Goal: Task Accomplishment & Management: Complete application form

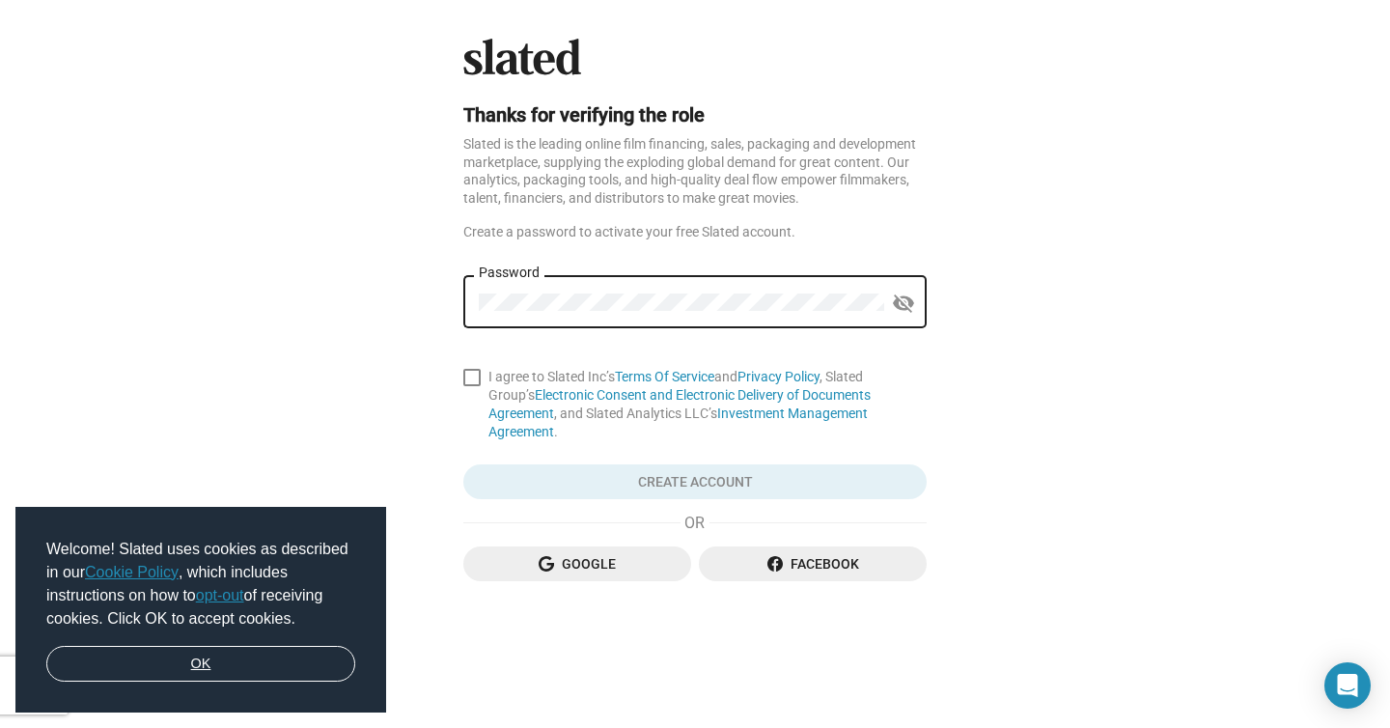
click at [325, 654] on link "OK" at bounding box center [200, 664] width 309 height 37
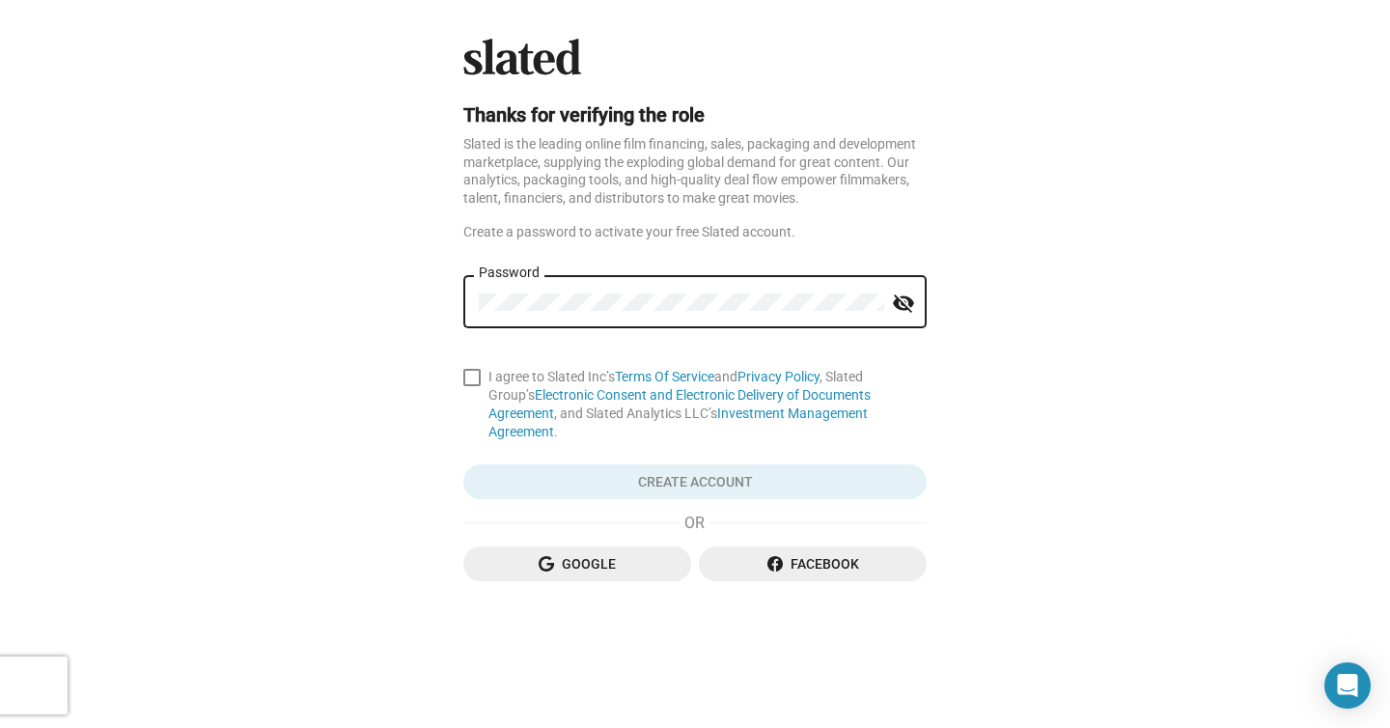
click at [480, 378] on span at bounding box center [471, 377] width 17 height 17
click at [472, 386] on input "I agree to Slated Inc’s Terms Of Service and Privacy Policy , Slated Group’s El…" at bounding box center [471, 386] width 1 height 1
checkbox input "true"
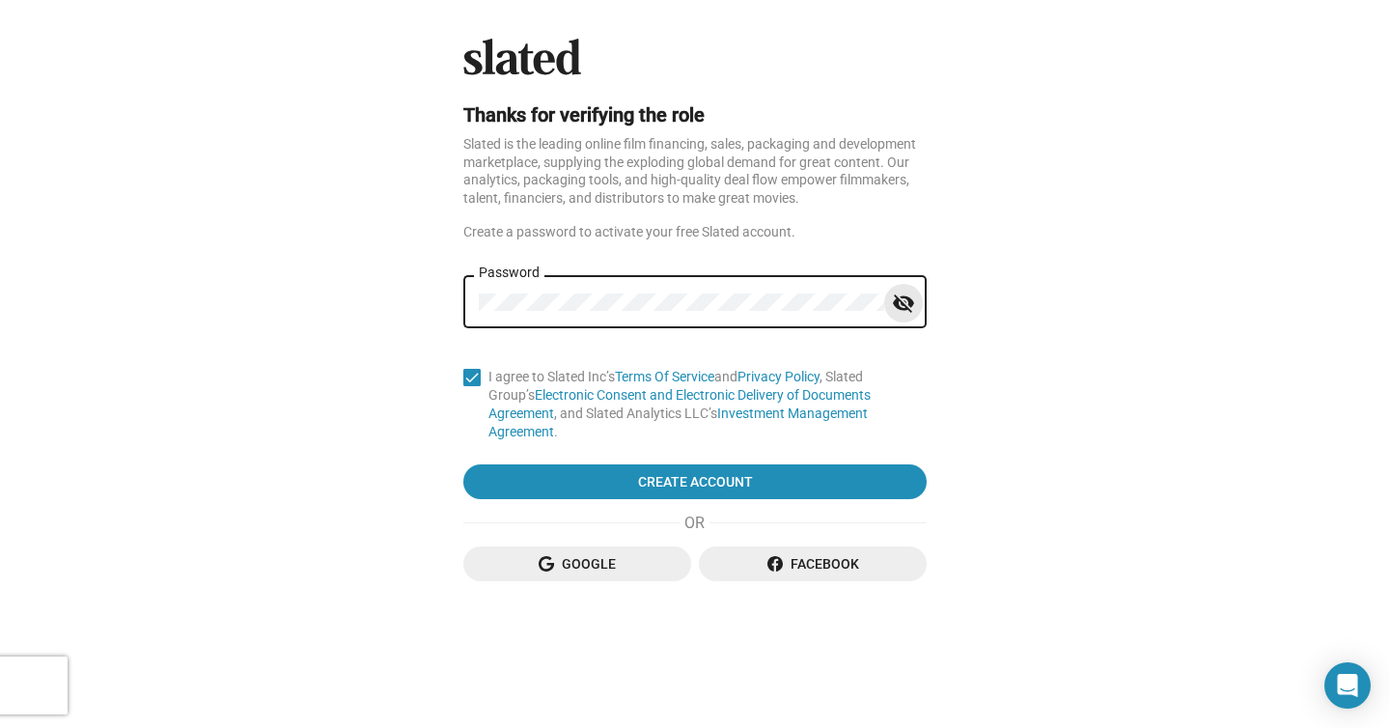
click at [904, 311] on mat-icon "visibility_off" at bounding box center [903, 304] width 23 height 30
click at [904, 311] on mat-icon "visibility" at bounding box center [903, 304] width 23 height 30
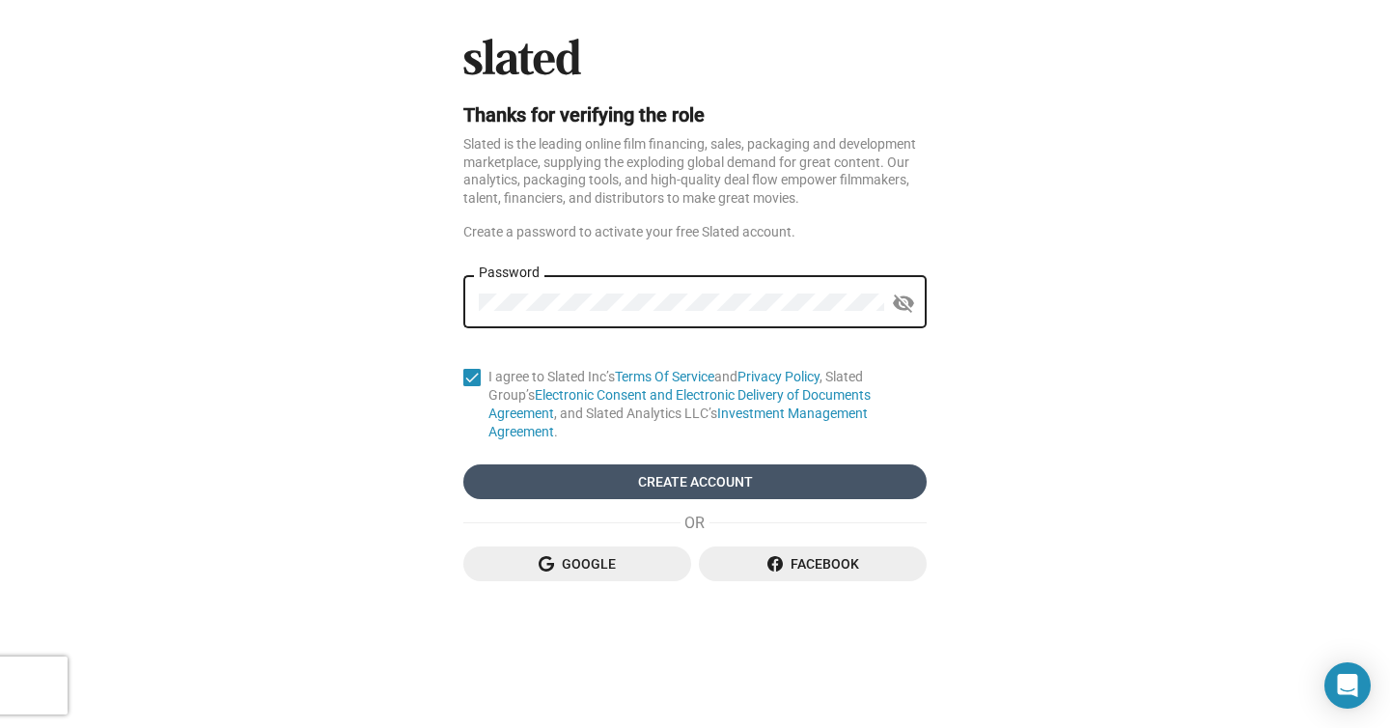
click at [874, 467] on span "Create Account" at bounding box center [695, 481] width 432 height 35
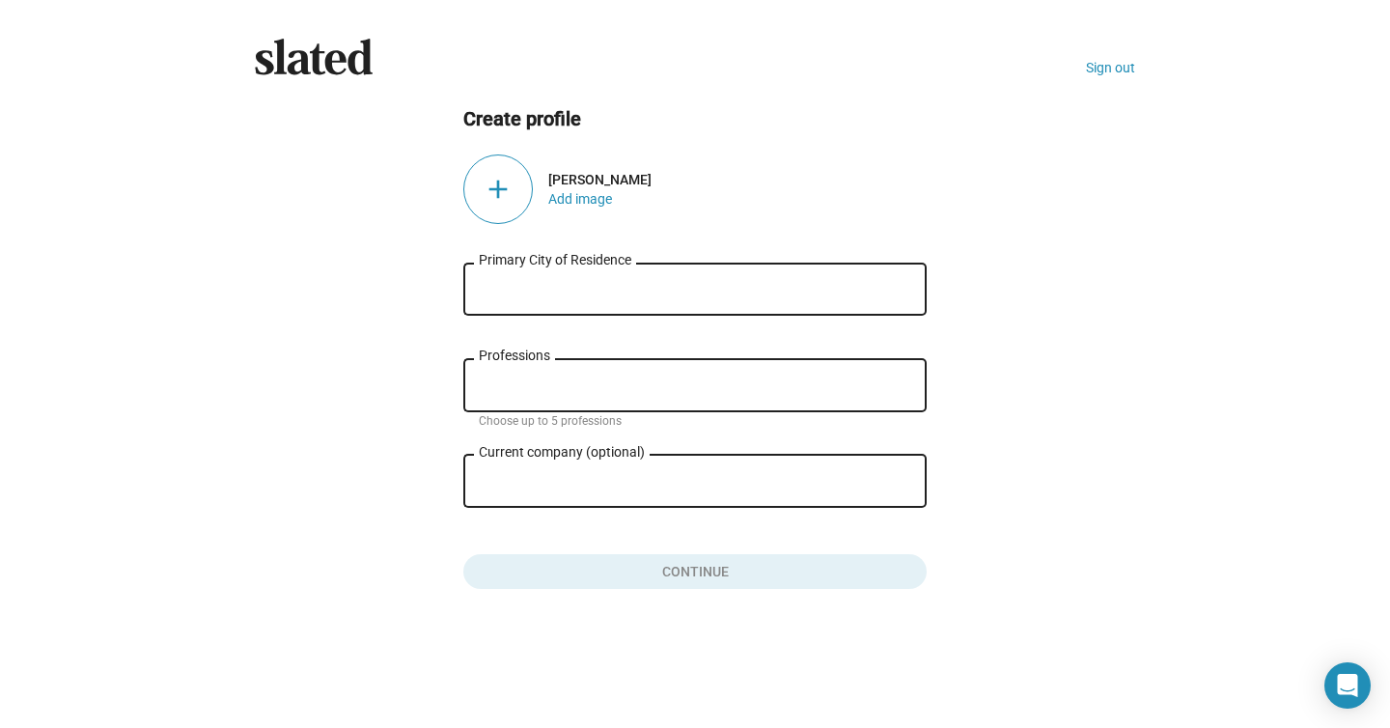
click at [688, 305] on div "Primary City of Residence" at bounding box center [695, 287] width 432 height 57
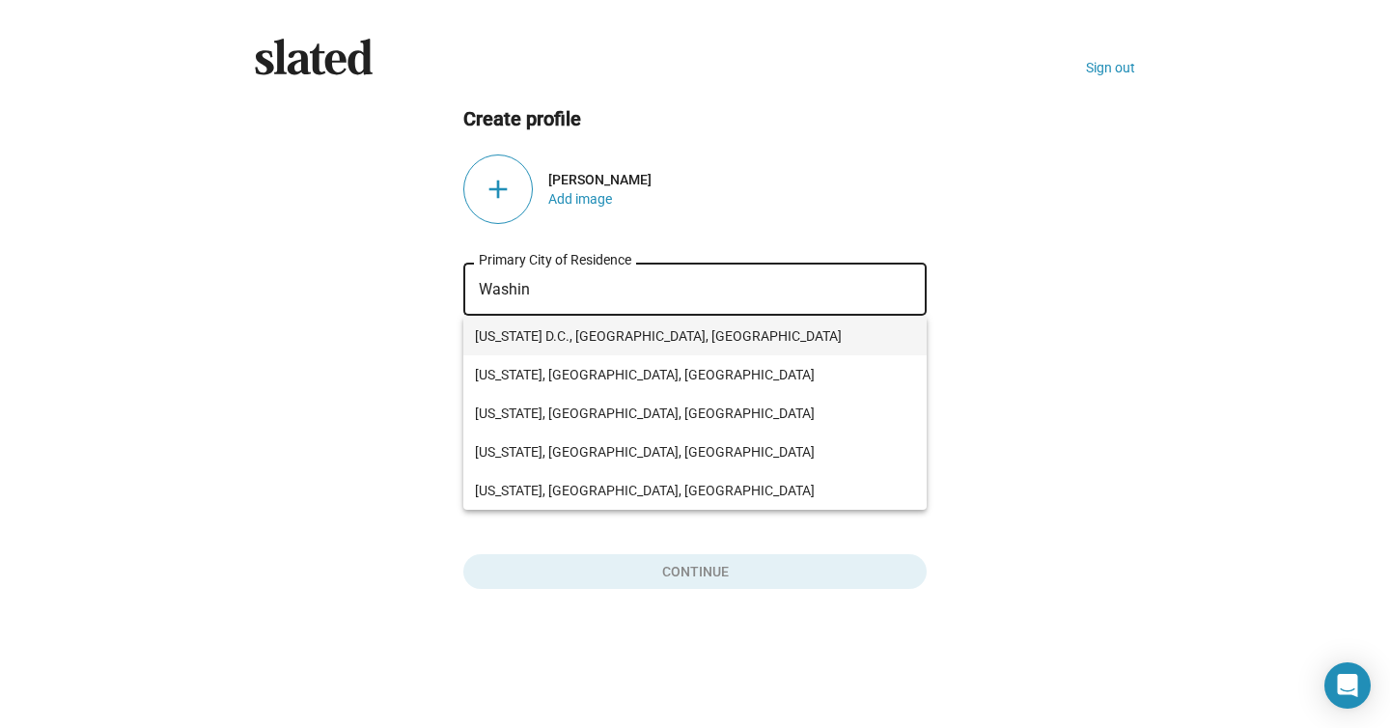
click at [677, 329] on span "[US_STATE] D.C., [GEOGRAPHIC_DATA], [GEOGRAPHIC_DATA]" at bounding box center [695, 336] width 440 height 39
type input "[US_STATE] D.C., [GEOGRAPHIC_DATA], [GEOGRAPHIC_DATA]"
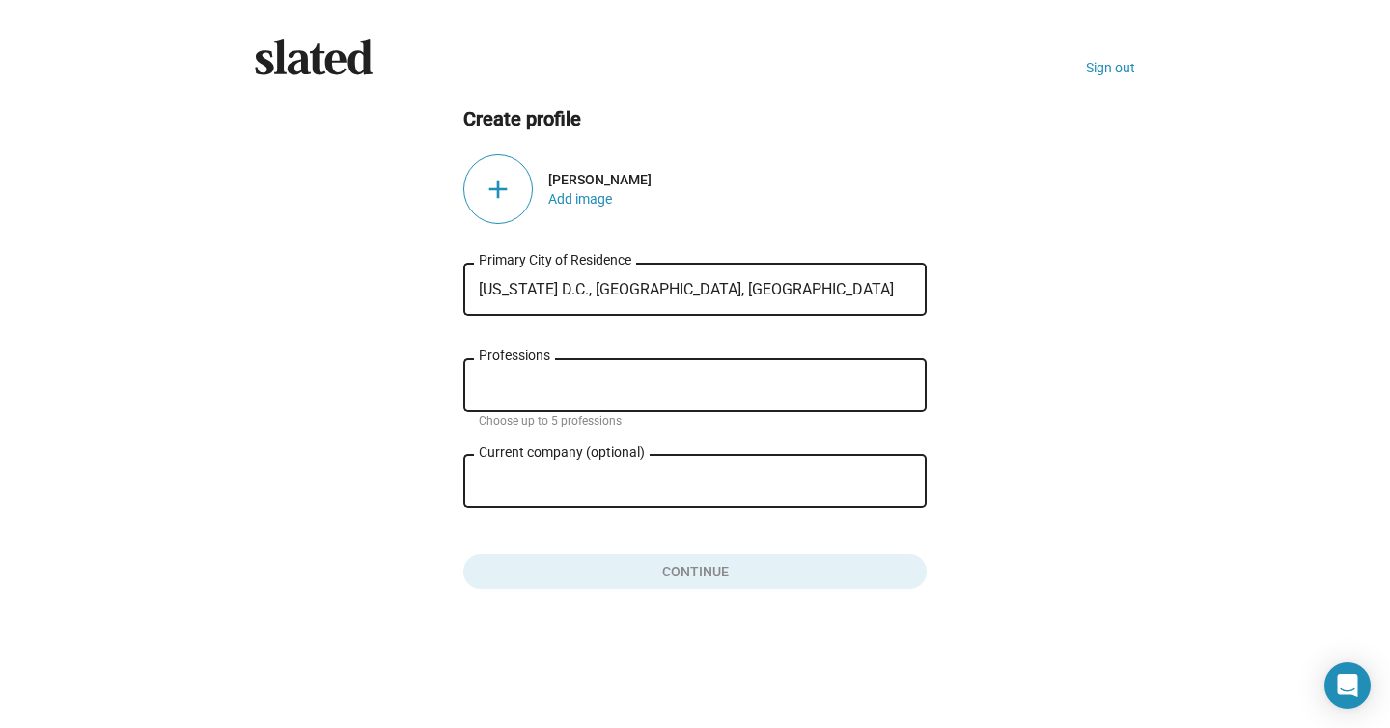
click at [672, 384] on input "Professions" at bounding box center [699, 385] width 432 height 17
click at [683, 576] on button "Click here to validate form" at bounding box center [694, 567] width 463 height 42
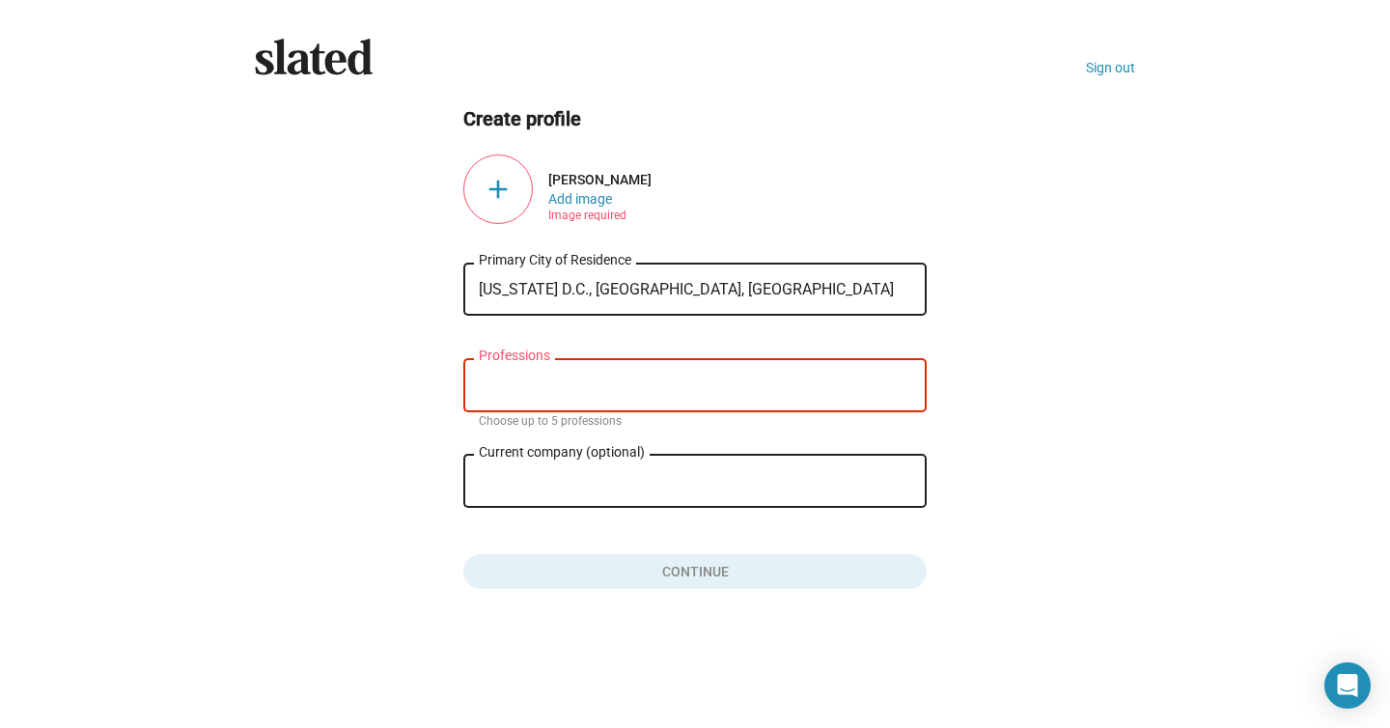
click at [700, 373] on div "Professions" at bounding box center [695, 383] width 432 height 57
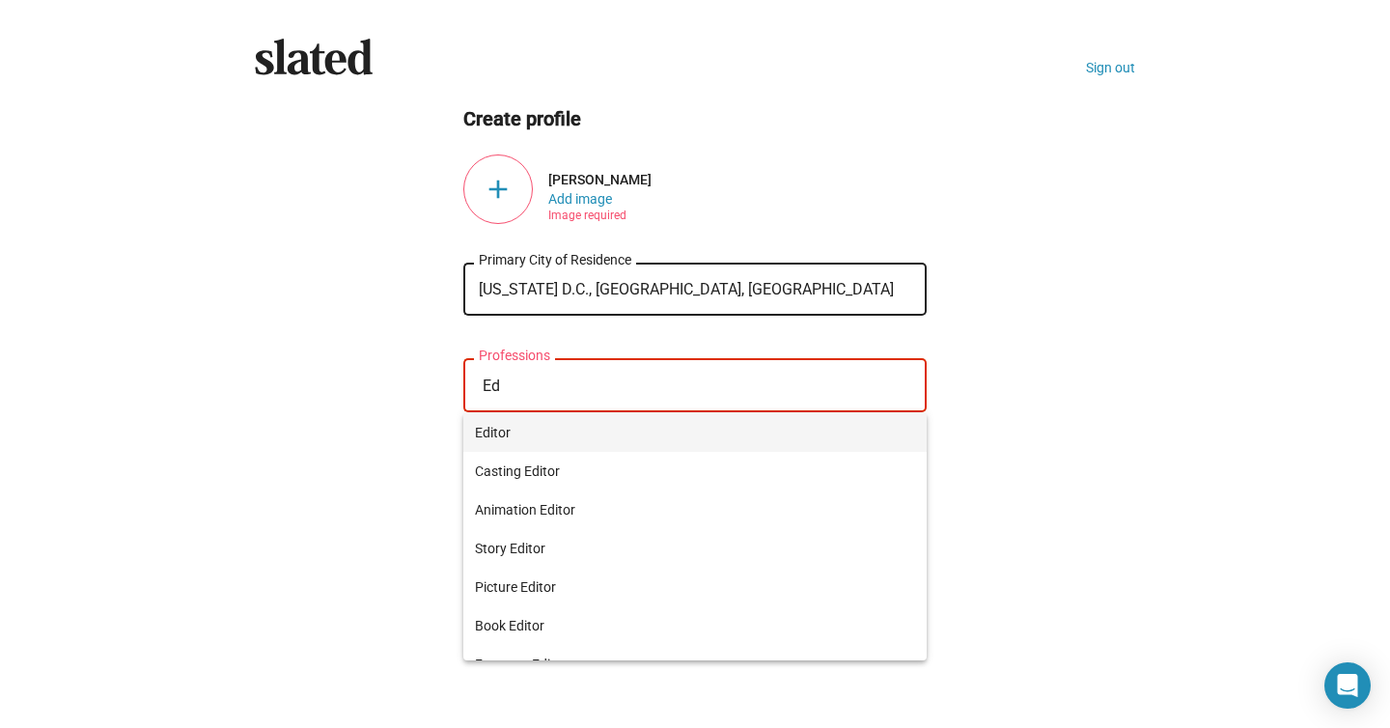
type input "Ed"
click at [668, 435] on span "Editor" at bounding box center [695, 432] width 440 height 39
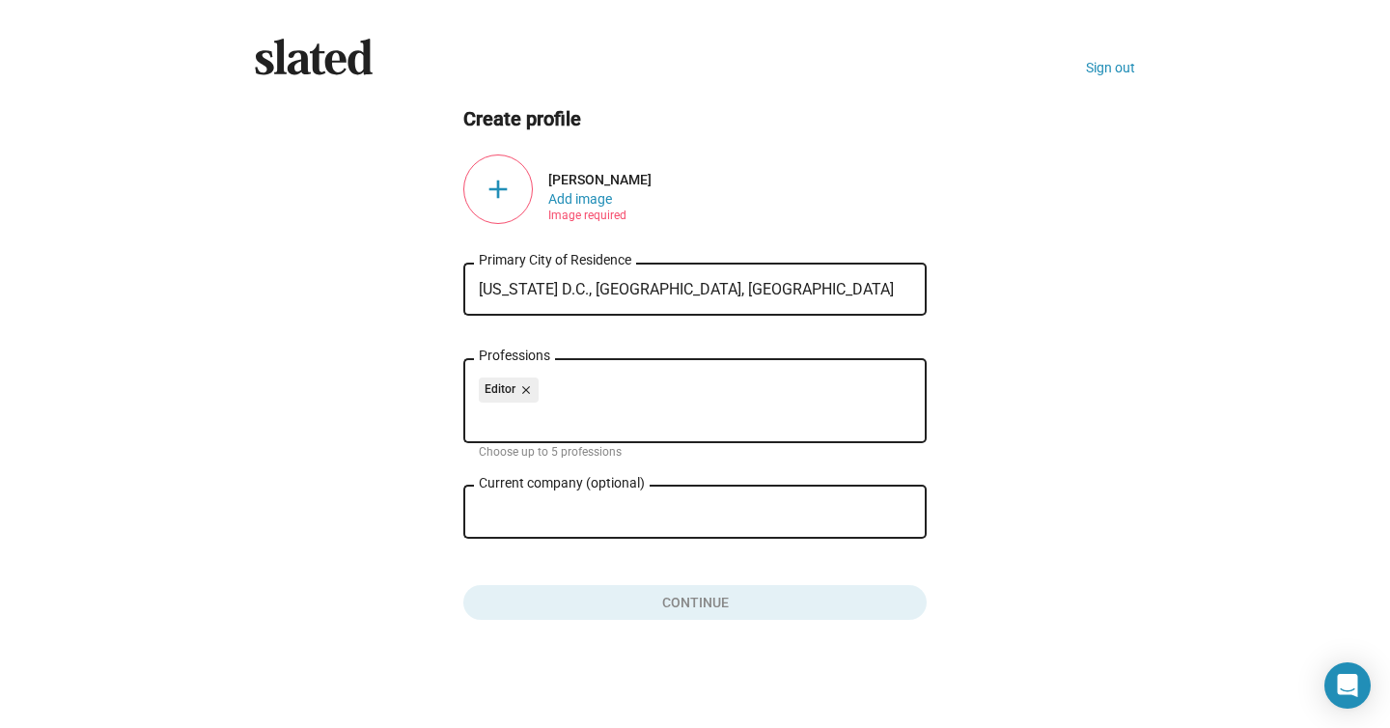
click at [649, 503] on div "Current company (optional)" at bounding box center [681, 510] width 405 height 57
type input "Dynamic Visual Production"
click at [651, 613] on button "Click here to validate form" at bounding box center [694, 598] width 463 height 42
click at [443, 553] on ng-component "Create profile add Yaba Ahounou Add image Image required Washington D.C., DC, U…" at bounding box center [695, 363] width 880 height 514
click at [529, 514] on input "Dynamic Visual Production" at bounding box center [681, 512] width 405 height 17
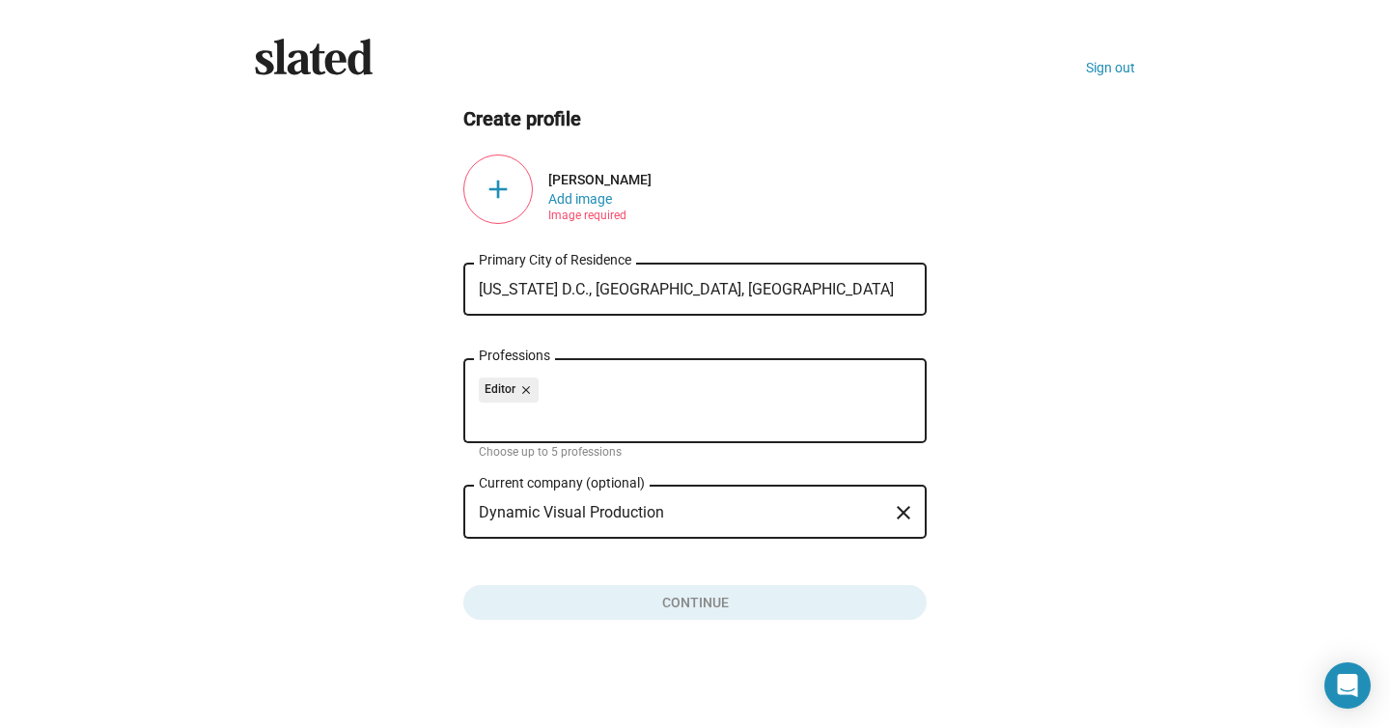
click at [685, 520] on input "Dynamic Visual Production" at bounding box center [681, 512] width 405 height 17
click at [362, 511] on ng-component "Create profile add Yaba Ahounou Add image Image required Washington D.C., DC, U…" at bounding box center [695, 363] width 880 height 514
click at [738, 511] on input "Dynamic Visual Production" at bounding box center [681, 512] width 405 height 17
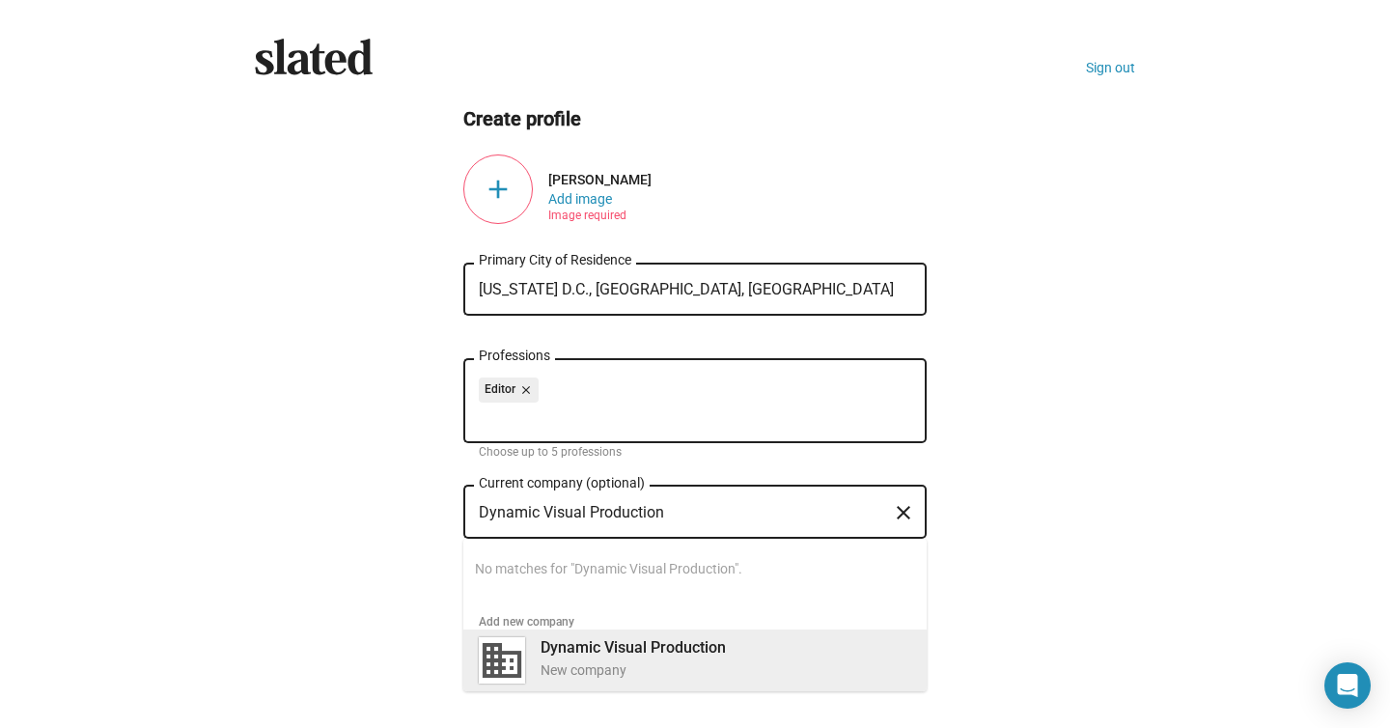
click at [705, 652] on b "Dynamic Visual Production" at bounding box center [632, 647] width 185 height 18
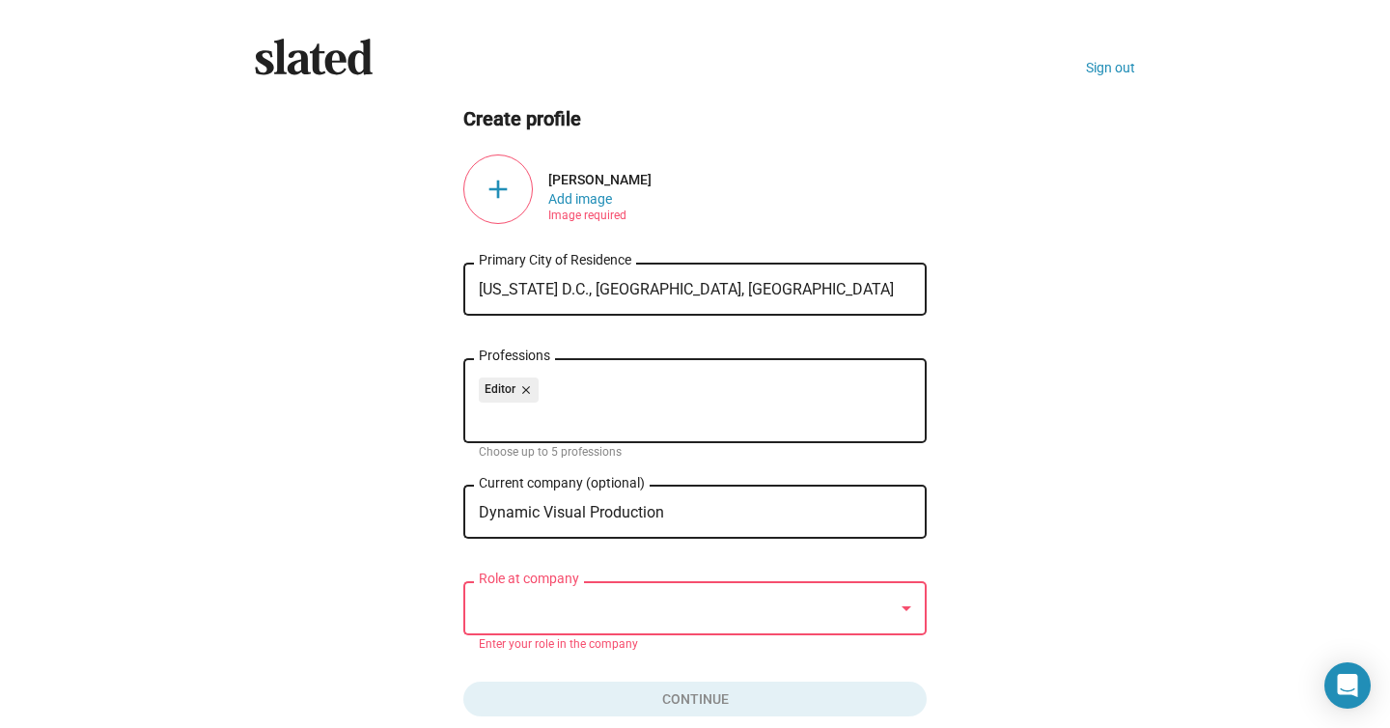
click at [779, 603] on div at bounding box center [686, 608] width 415 height 20
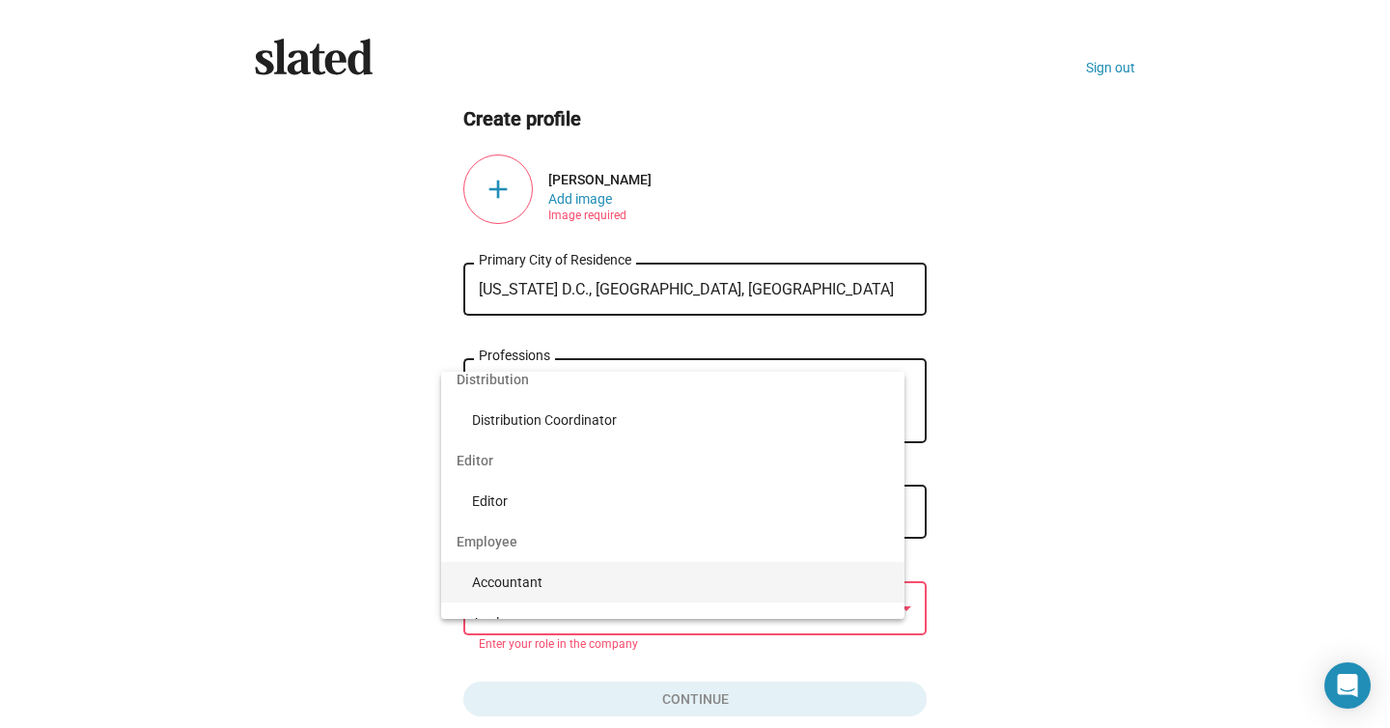
scroll to position [254, 0]
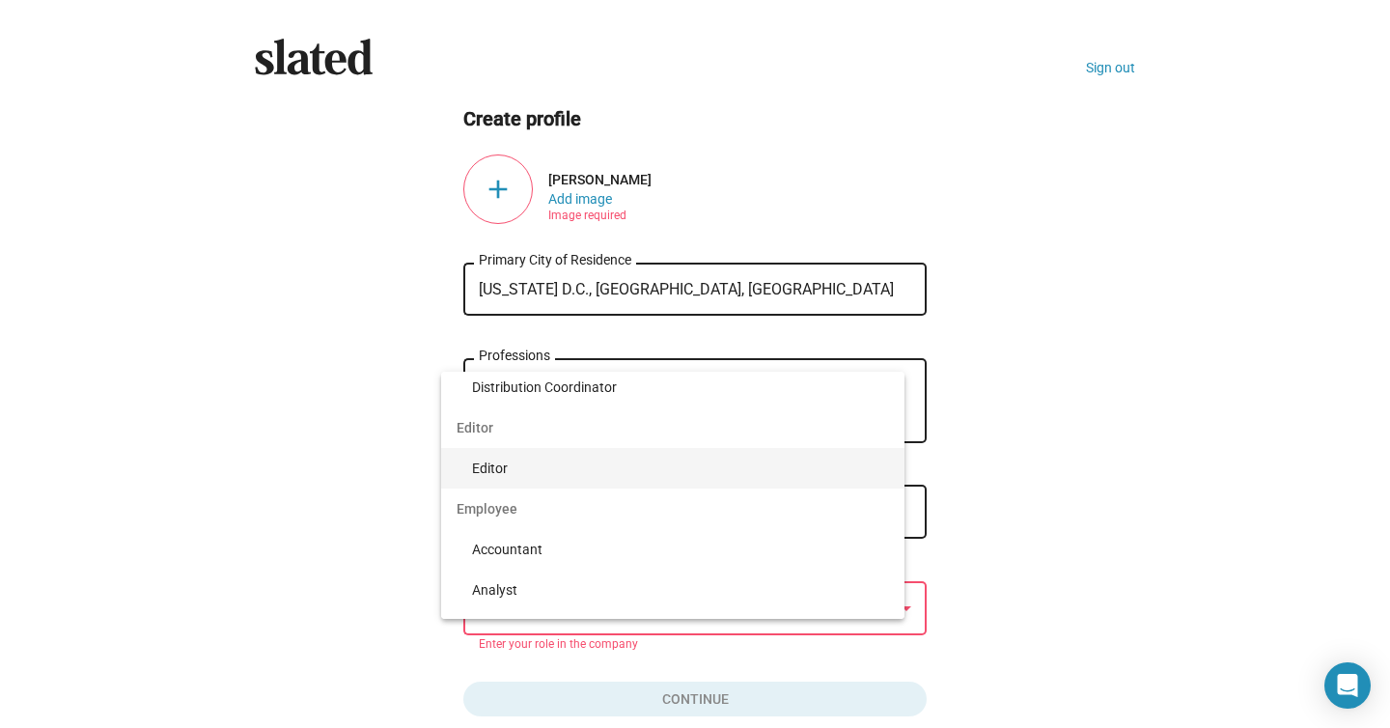
click at [577, 474] on span "Editor" at bounding box center [680, 468] width 417 height 41
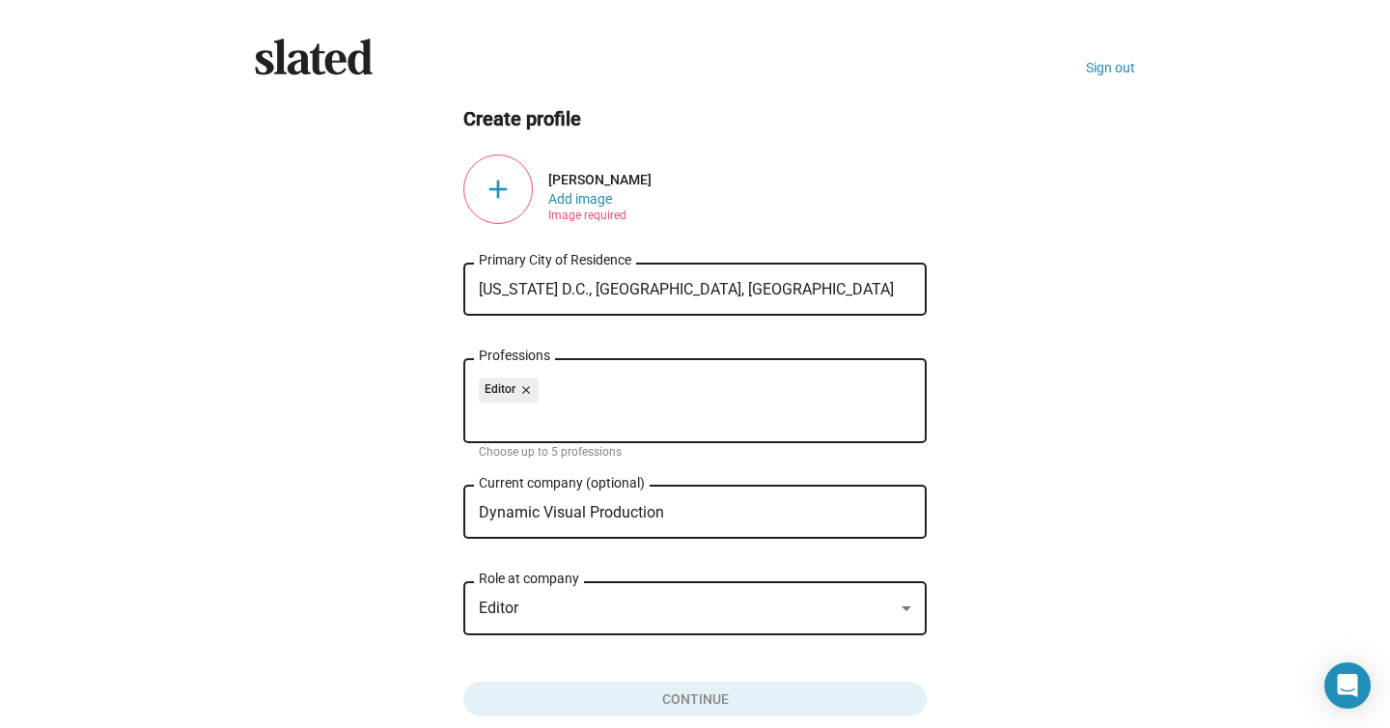
click at [389, 511] on ng-component "Create profile add Yaba Ahounou Add image Image required Washington D.C., DC, U…" at bounding box center [695, 411] width 880 height 610
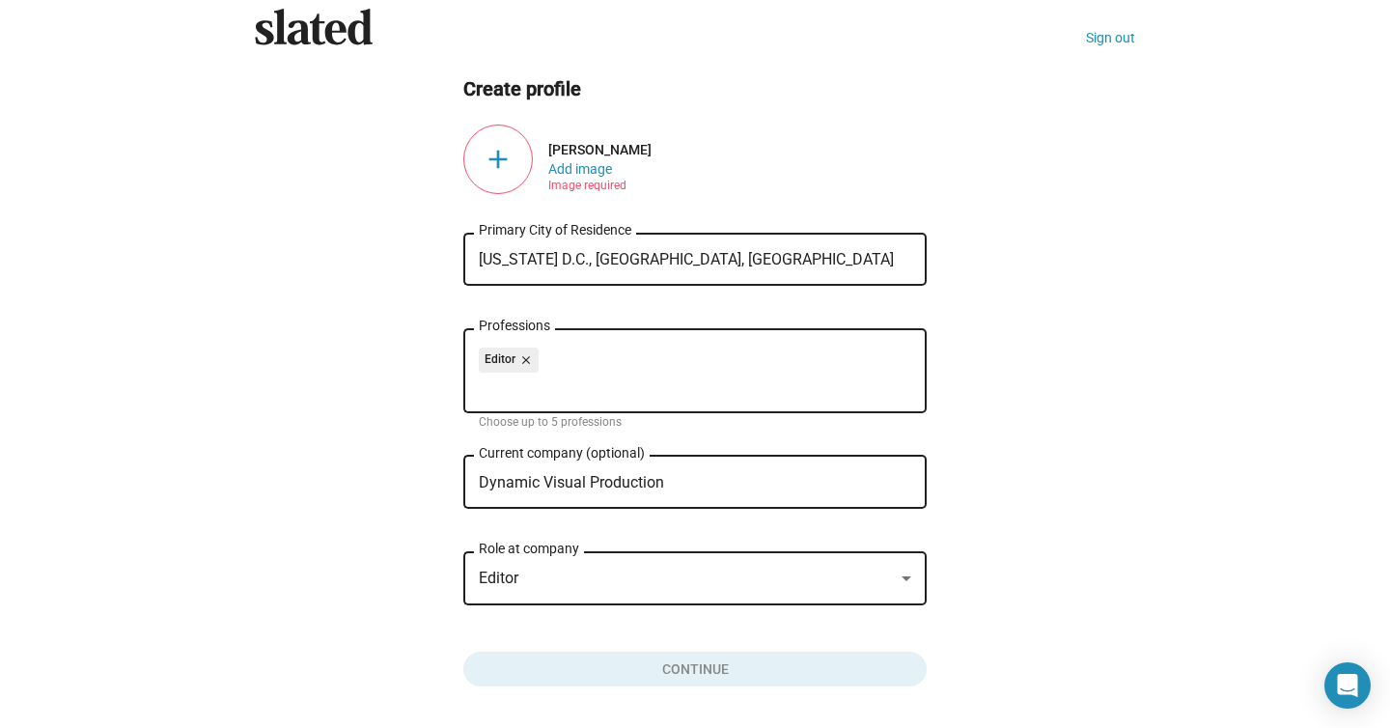
scroll to position [95, 0]
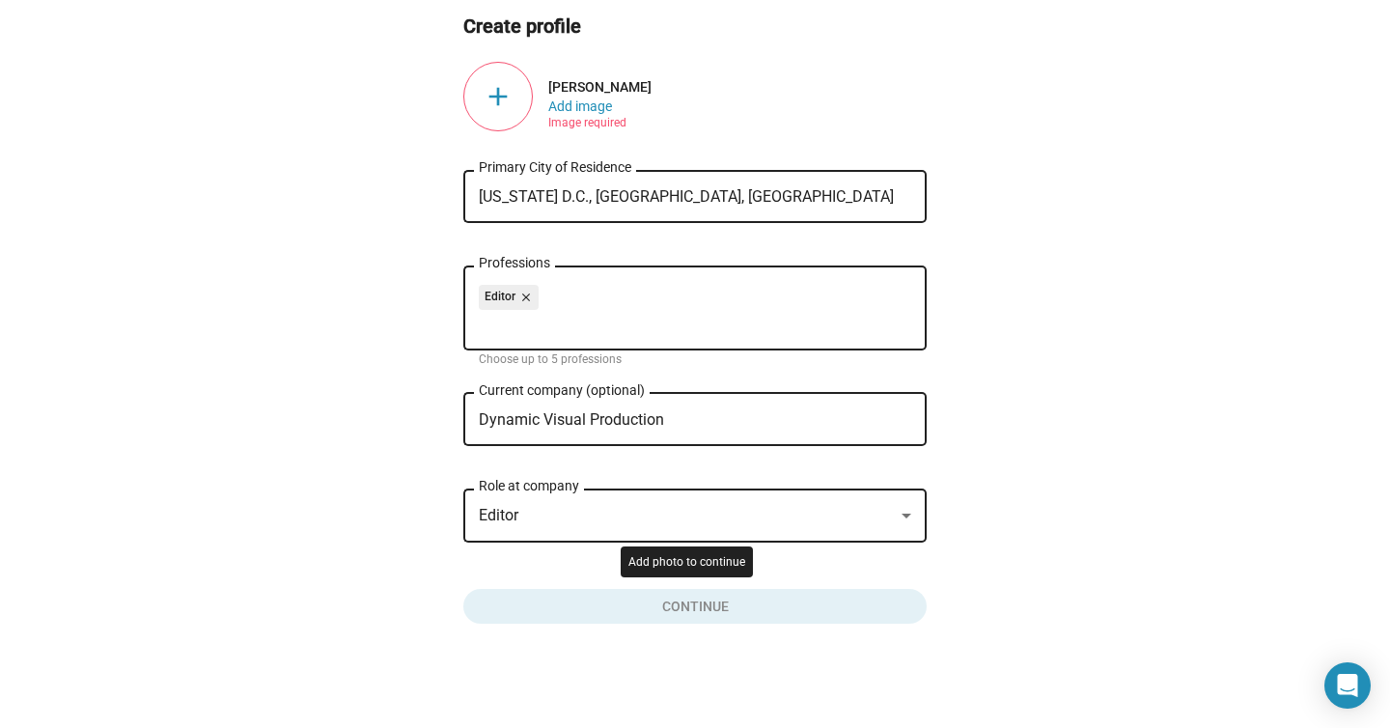
click at [597, 614] on button "Click here to validate form" at bounding box center [694, 602] width 463 height 42
click at [287, 482] on ng-component "Create profile add Yaba Ahounou Add image Image required Washington D.C., DC, U…" at bounding box center [695, 319] width 880 height 610
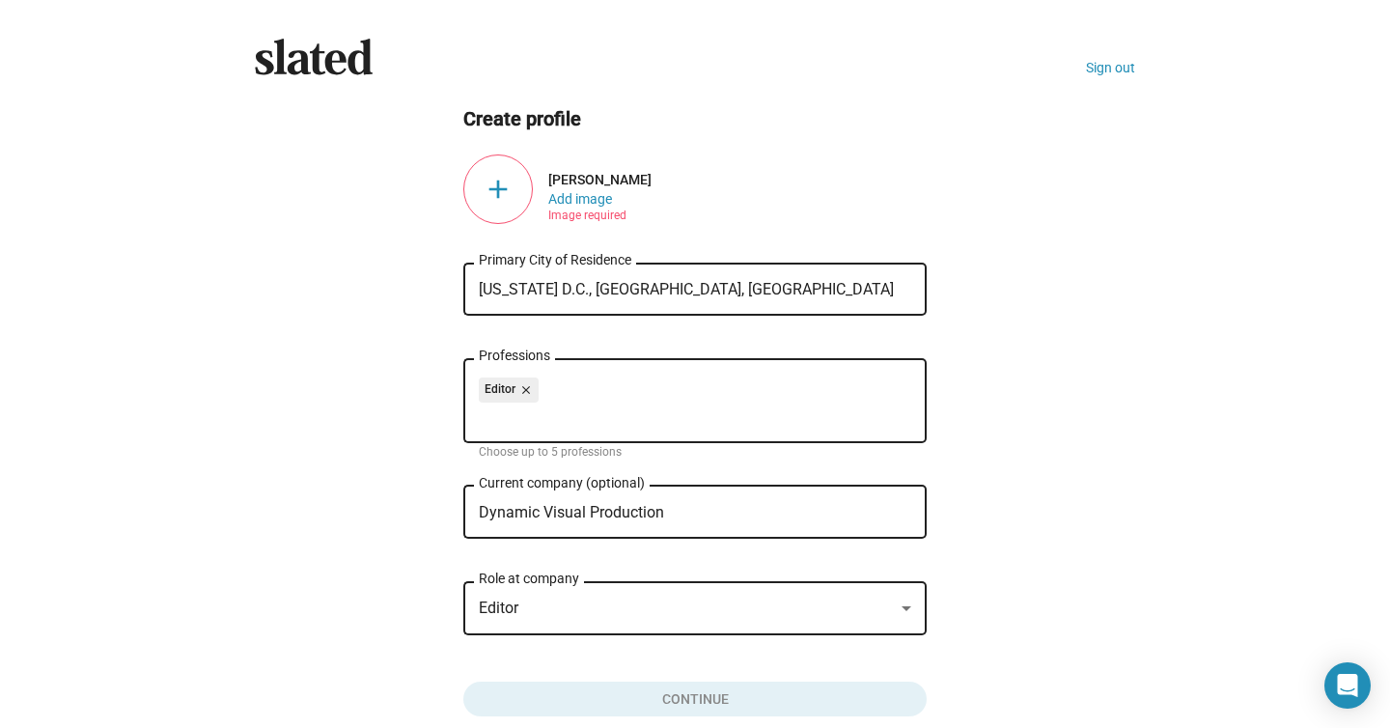
click at [476, 203] on div "add" at bounding box center [497, 188] width 69 height 69
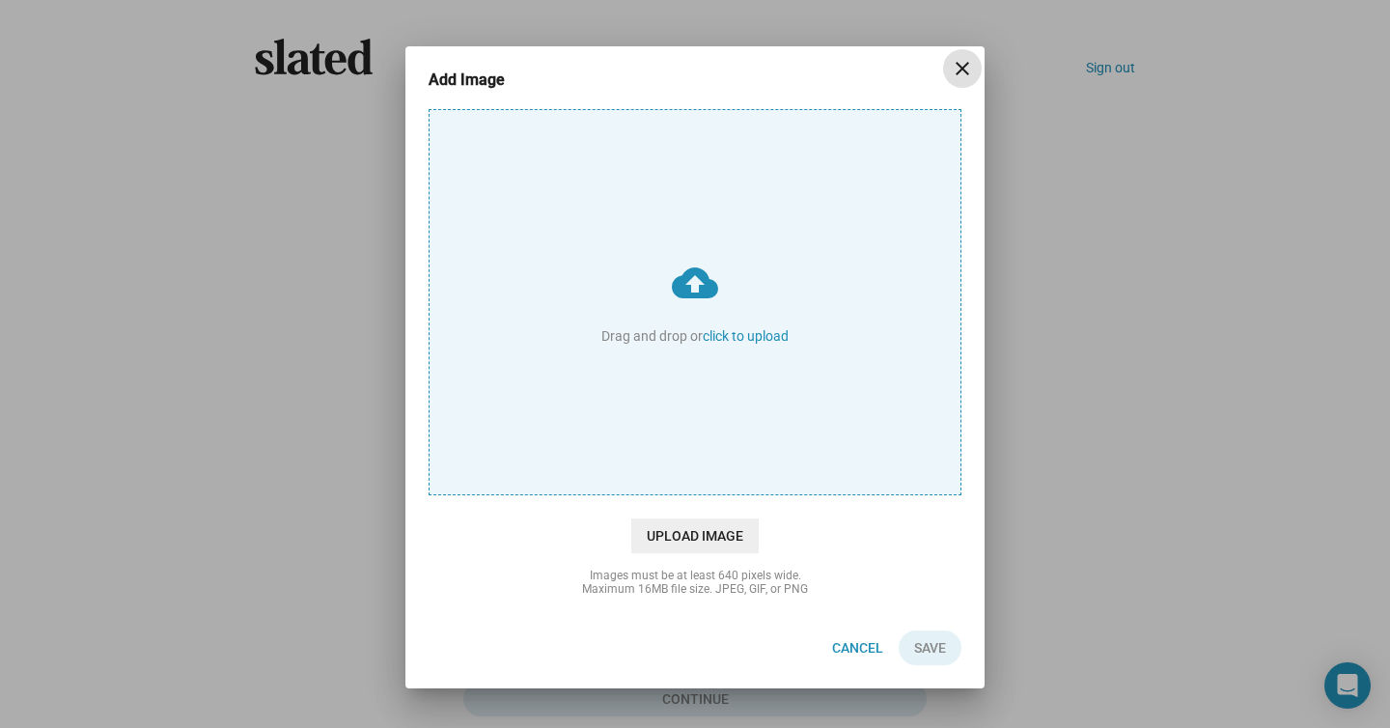
click at [635, 291] on input "cloud_upload Drag and drop or click to upload" at bounding box center [694, 302] width 531 height 384
type input "C:\fakepath\Profile for upwork.png"
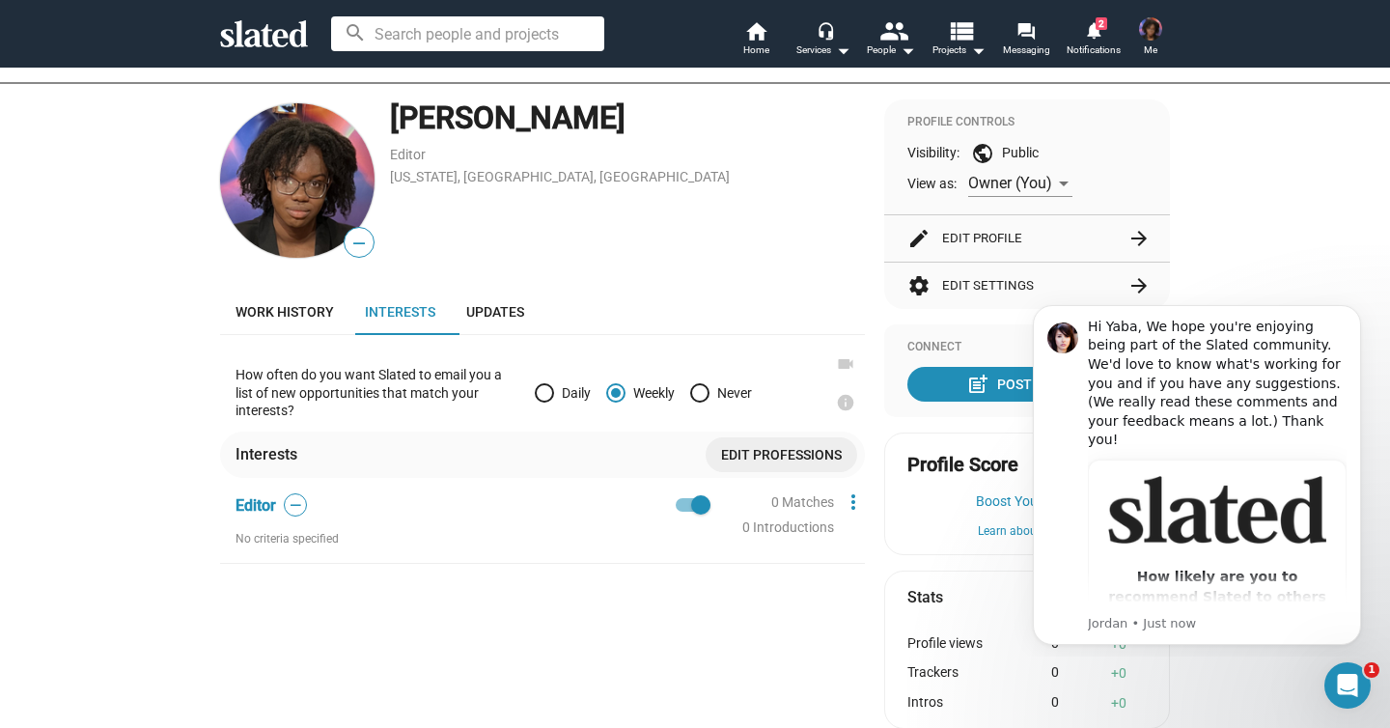
scroll to position [184, 0]
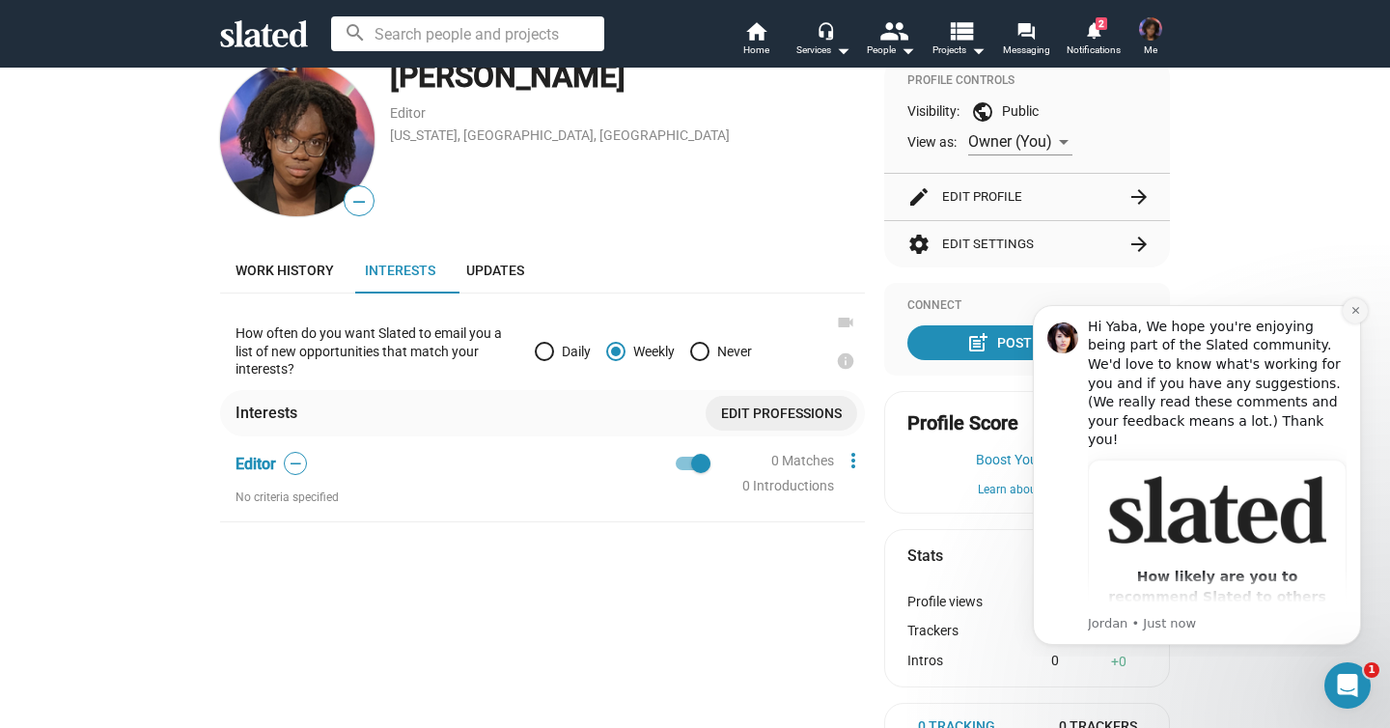
click at [1351, 314] on icon "Dismiss notification" at bounding box center [1355, 310] width 11 height 11
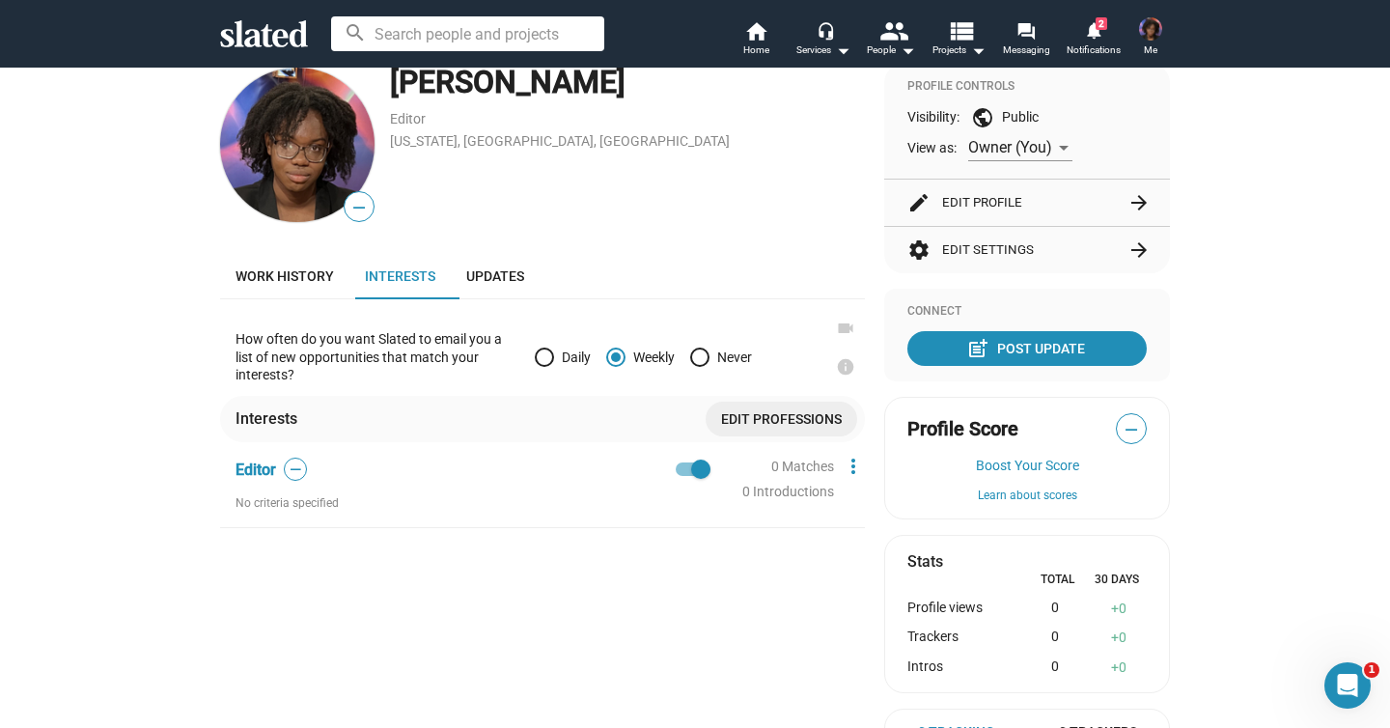
scroll to position [189, 0]
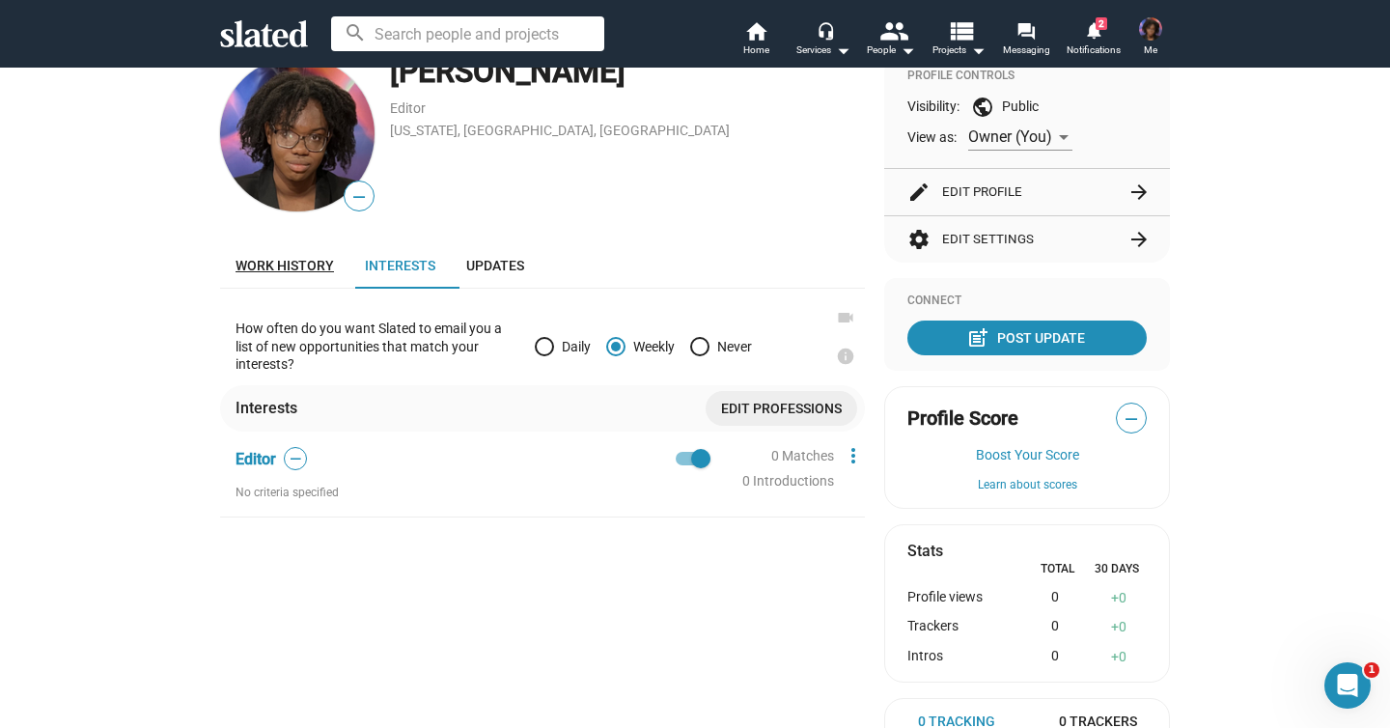
click at [325, 265] on link "Work history" at bounding box center [284, 265] width 129 height 46
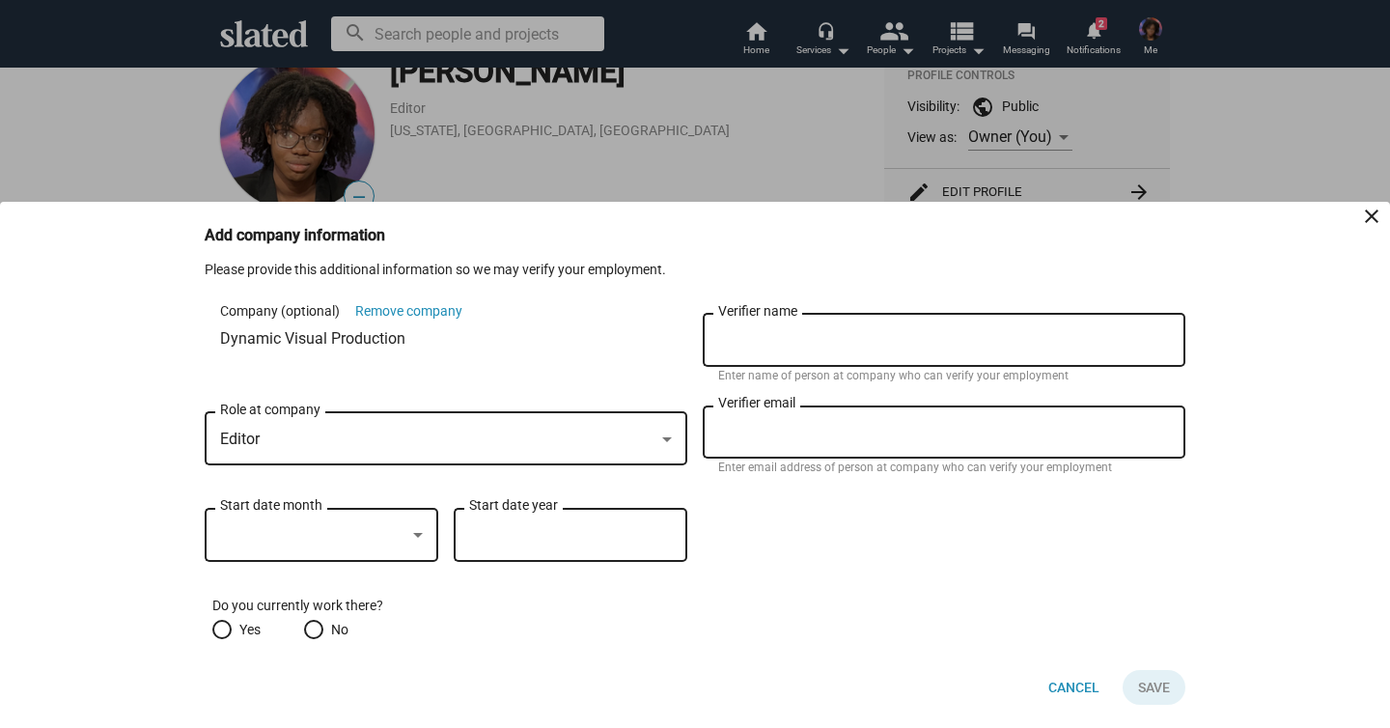
click at [243, 630] on span "Yes" at bounding box center [246, 629] width 29 height 19
click at [232, 630] on input "Yes" at bounding box center [221, 629] width 19 height 19
radio input "true"
click at [389, 543] on div at bounding box center [312, 535] width 185 height 20
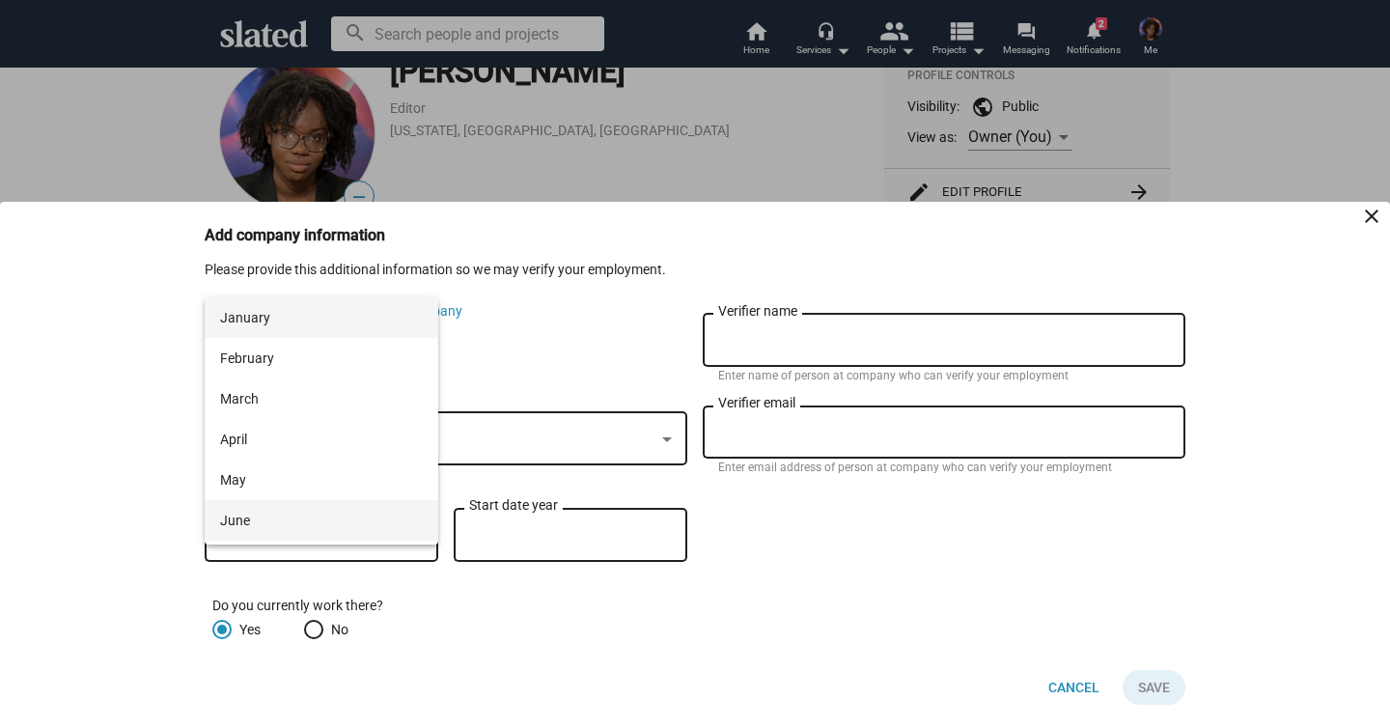
scroll to position [239, 0]
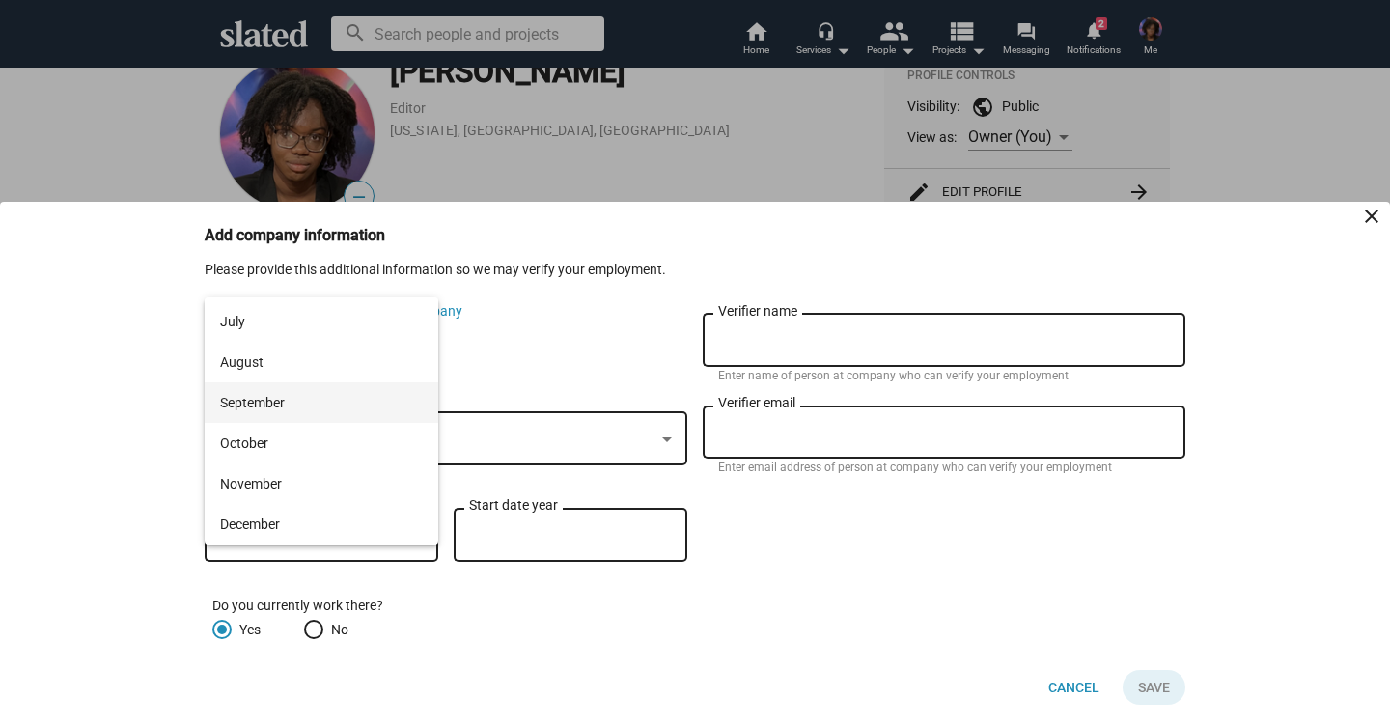
click at [387, 382] on span "September" at bounding box center [321, 402] width 203 height 41
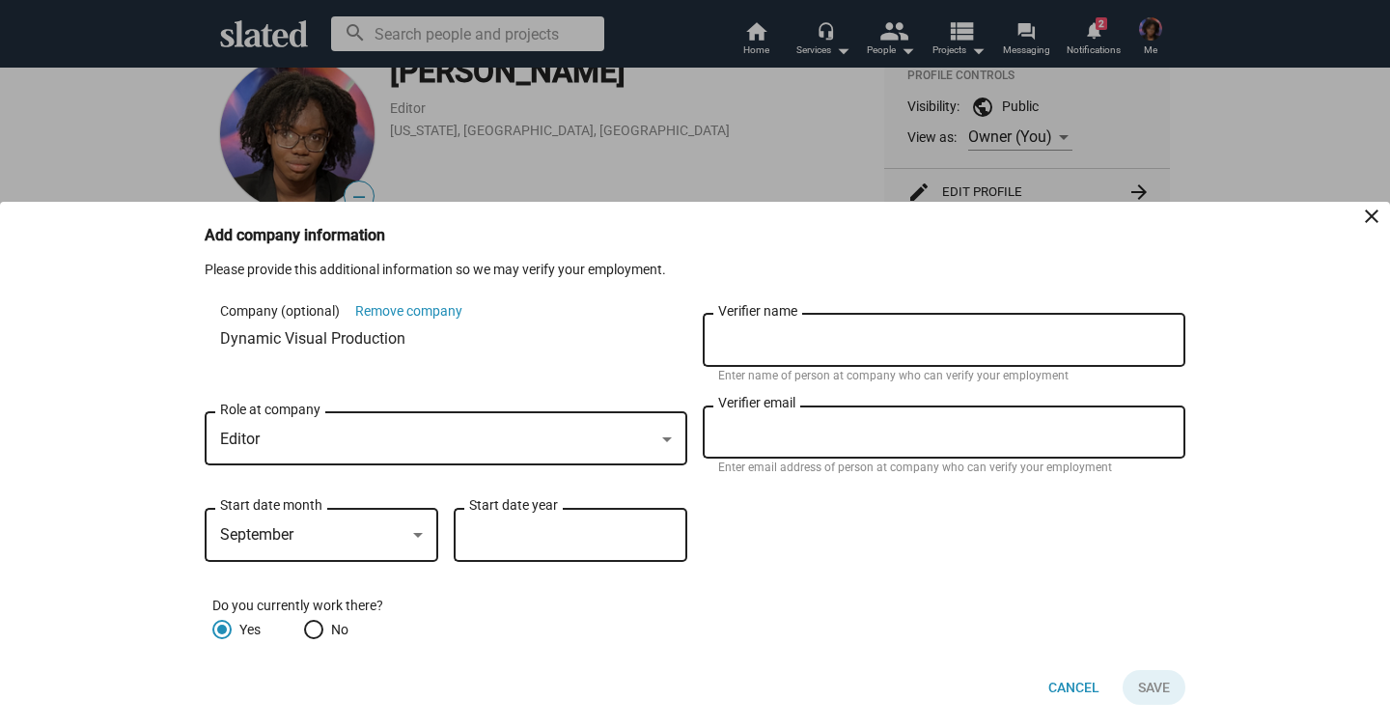
click at [503, 518] on div "Start date year" at bounding box center [570, 532] width 203 height 57
type input "2025"
click at [779, 502] on form "Company (optional) Remove company Dynamic Visual Production Editor Role at comp…" at bounding box center [695, 474] width 981 height 329
click at [856, 335] on input "Verifier name" at bounding box center [944, 340] width 452 height 17
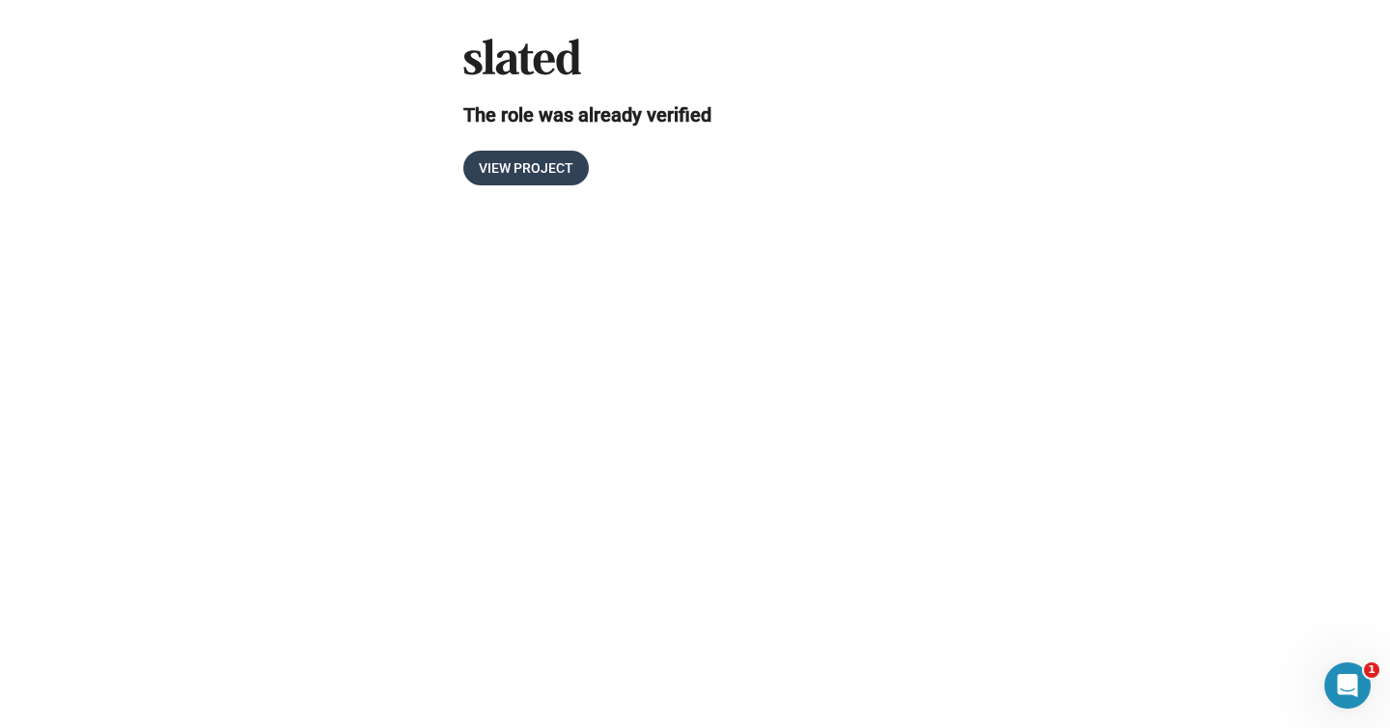
click at [559, 165] on span "View Project" at bounding box center [526, 168] width 95 height 35
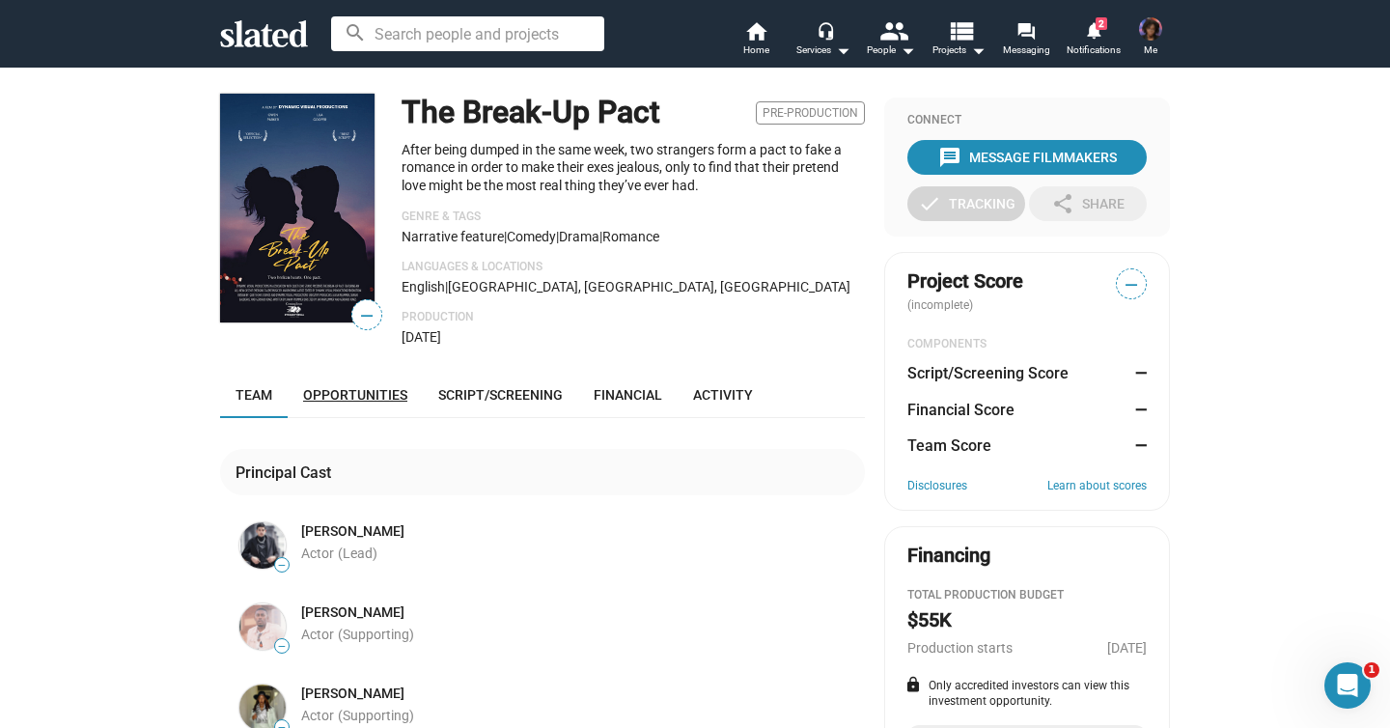
click at [409, 400] on link "Opportunities" at bounding box center [355, 395] width 135 height 46
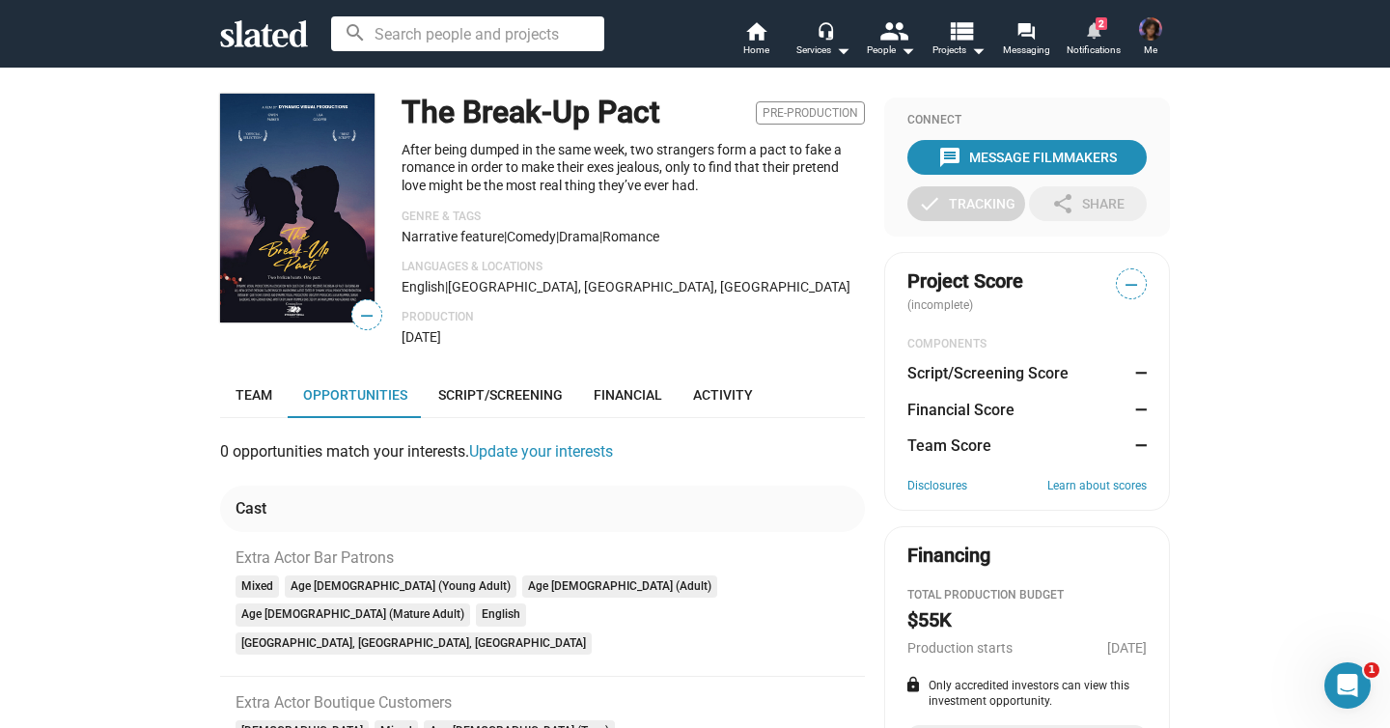
click at [1088, 21] on mat-icon "notifications" at bounding box center [1093, 29] width 18 height 18
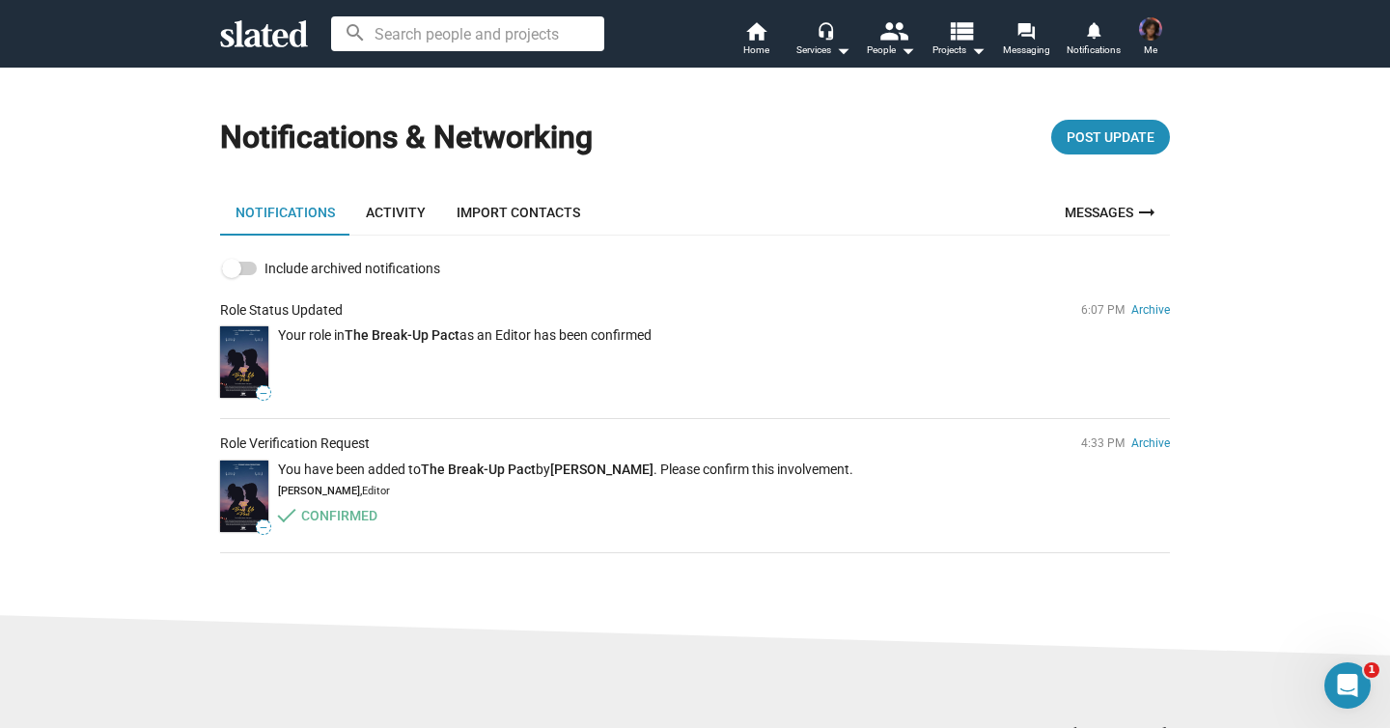
click at [1157, 33] on img at bounding box center [1150, 28] width 23 height 23
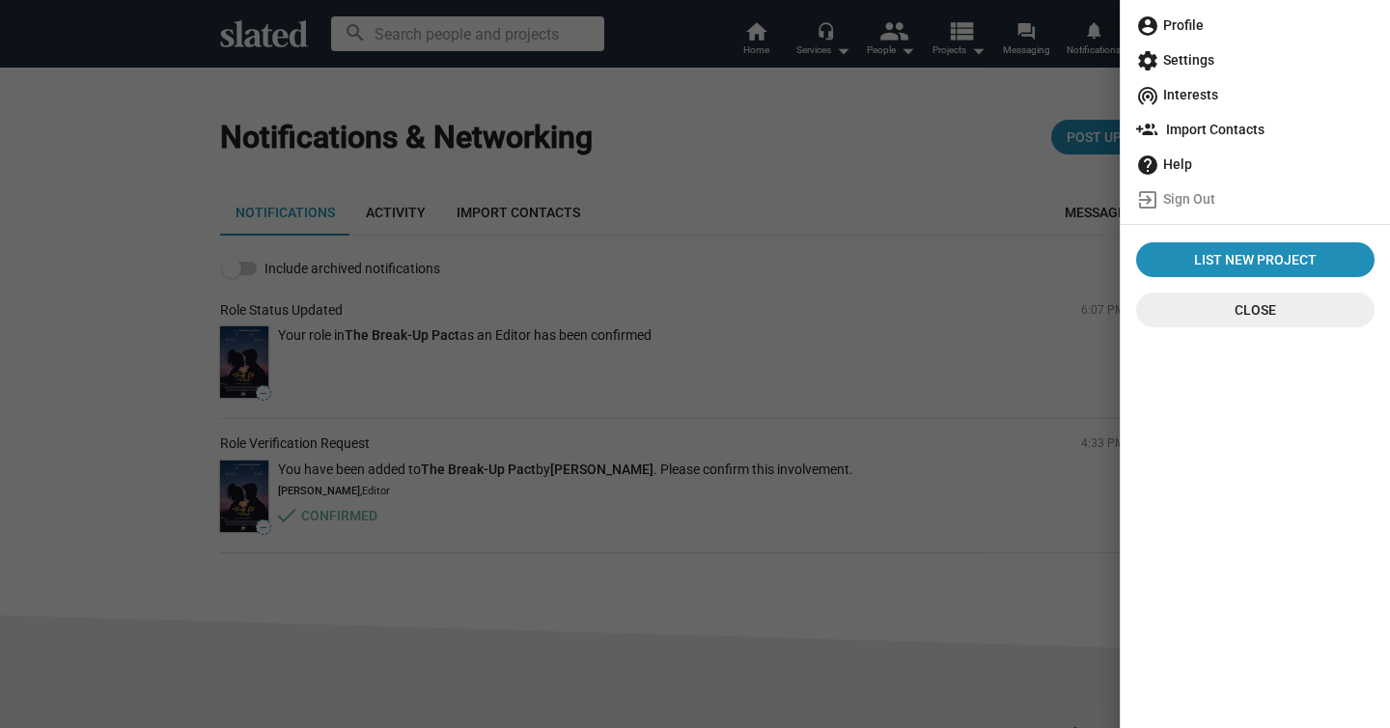
click at [1177, 16] on span "account_circle Profile" at bounding box center [1255, 25] width 238 height 35
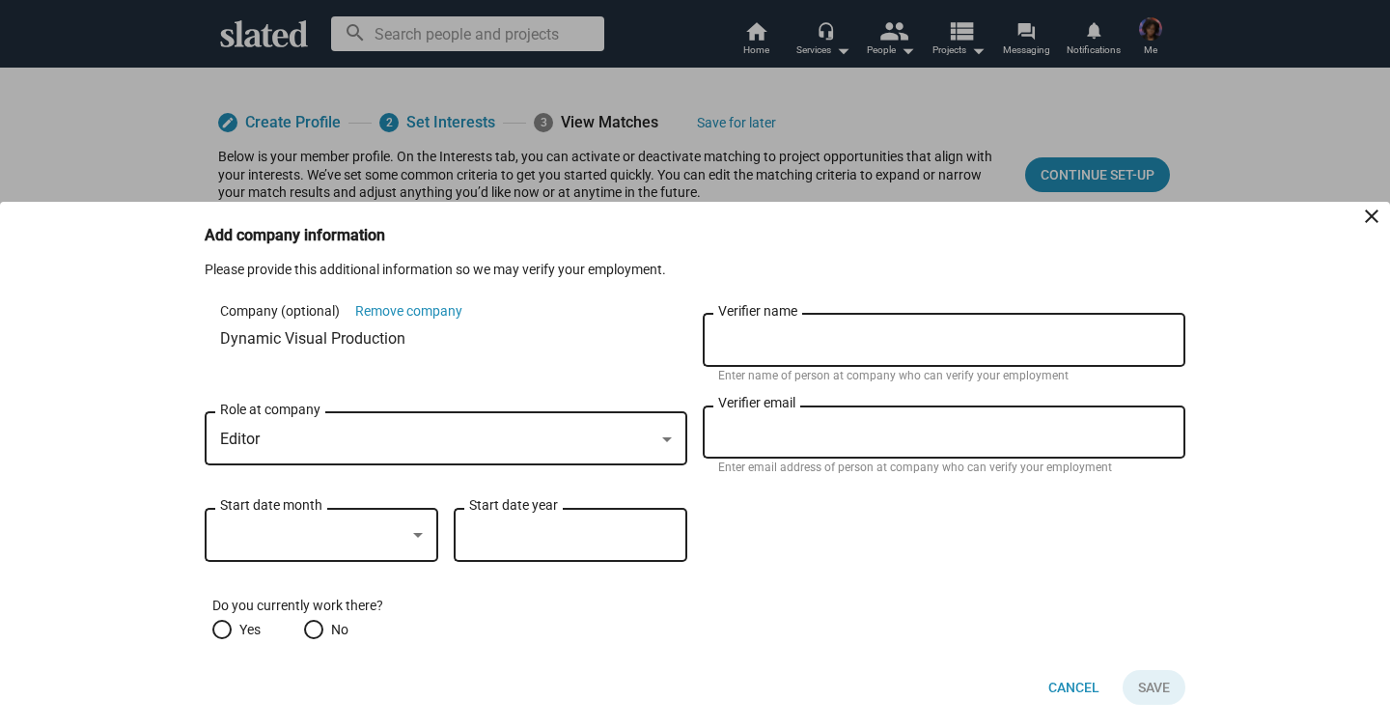
click at [726, 145] on div at bounding box center [695, 364] width 1390 height 728
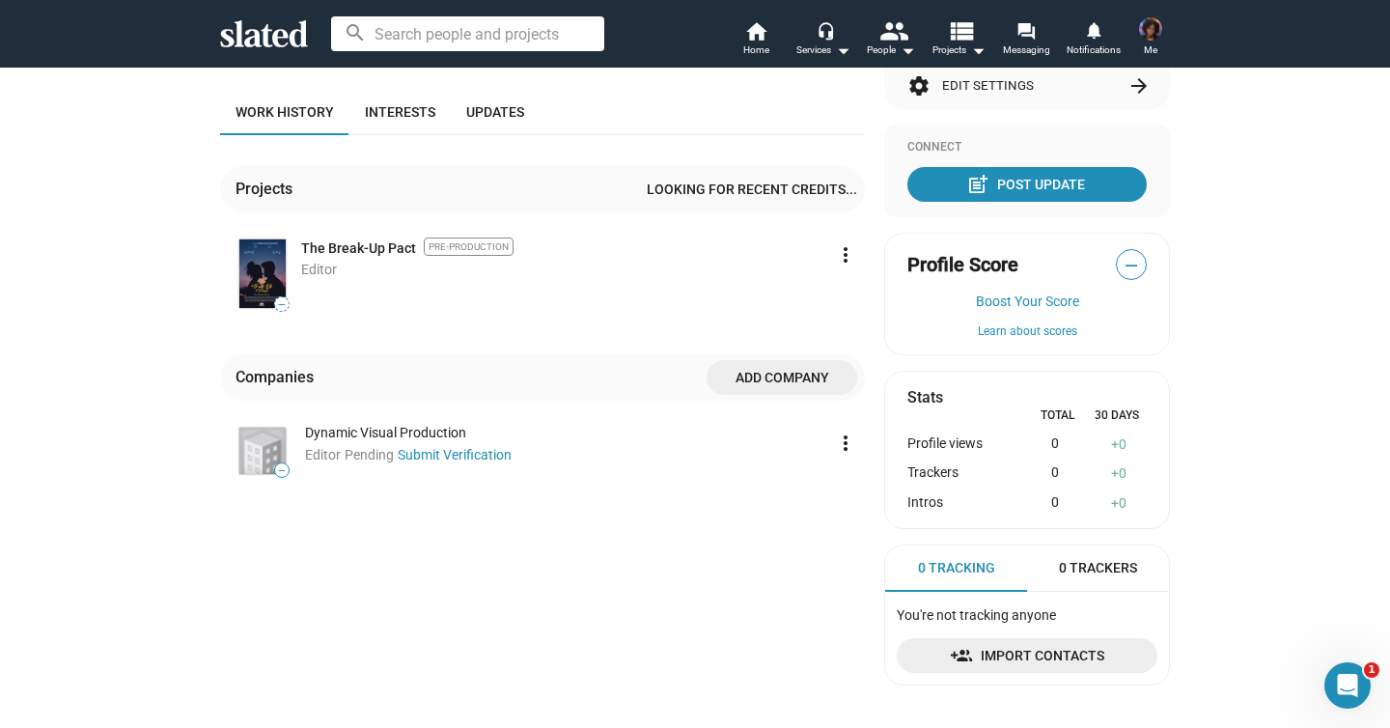
scroll to position [259, 0]
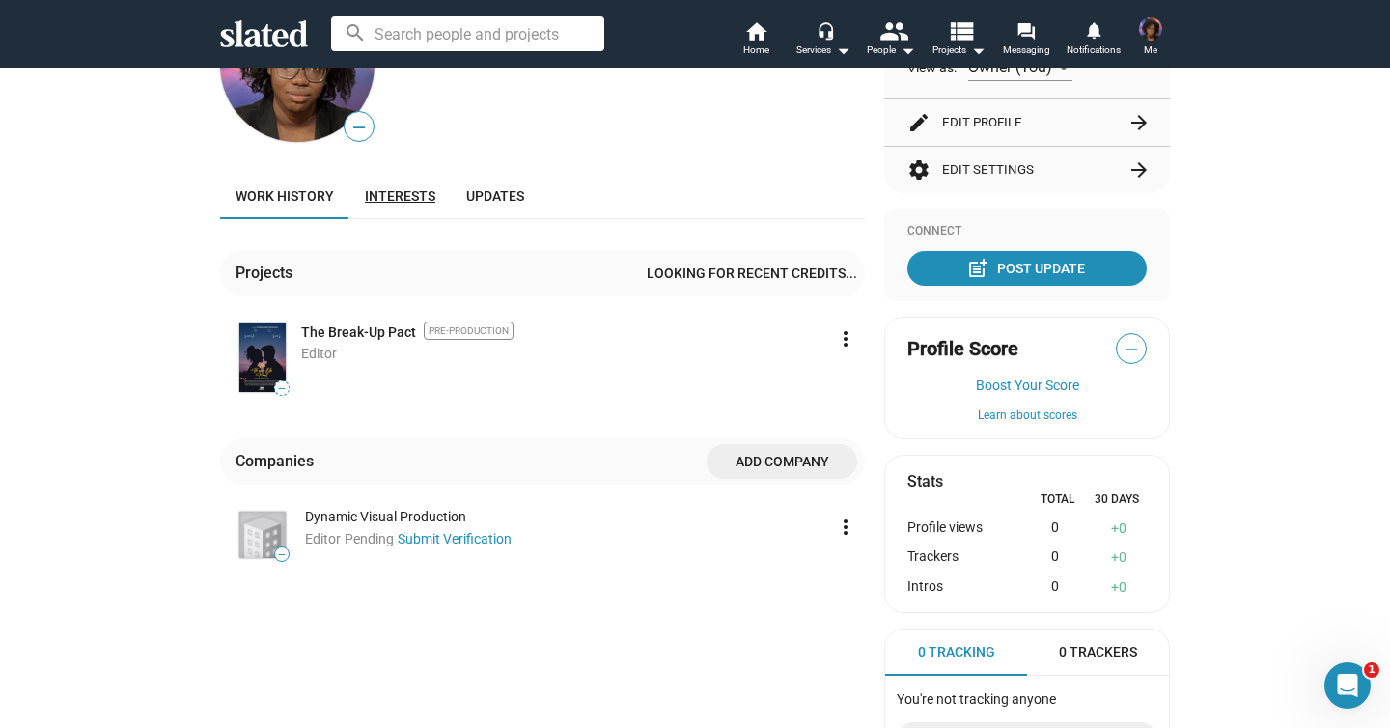
click at [369, 211] on link "Interests" at bounding box center [399, 196] width 101 height 46
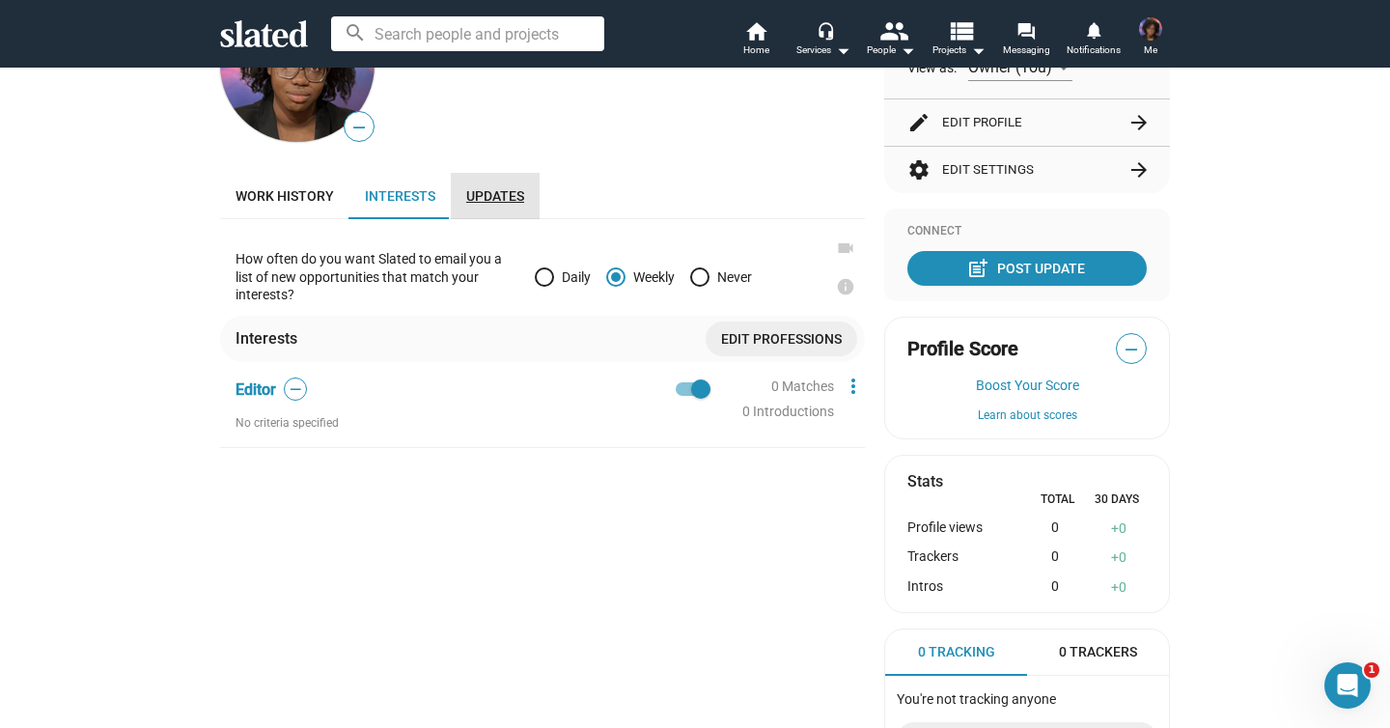
click at [462, 183] on link "Updates" at bounding box center [495, 196] width 89 height 46
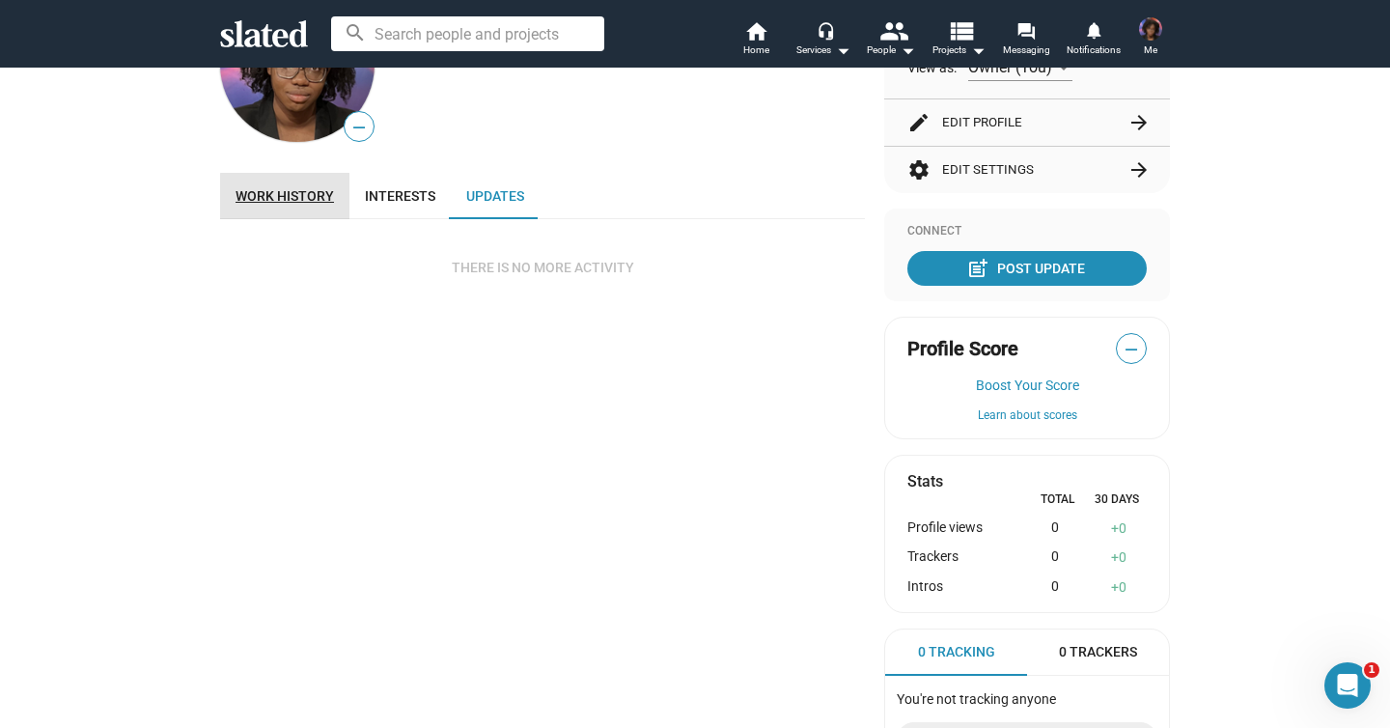
click at [302, 204] on link "Work history" at bounding box center [284, 196] width 129 height 46
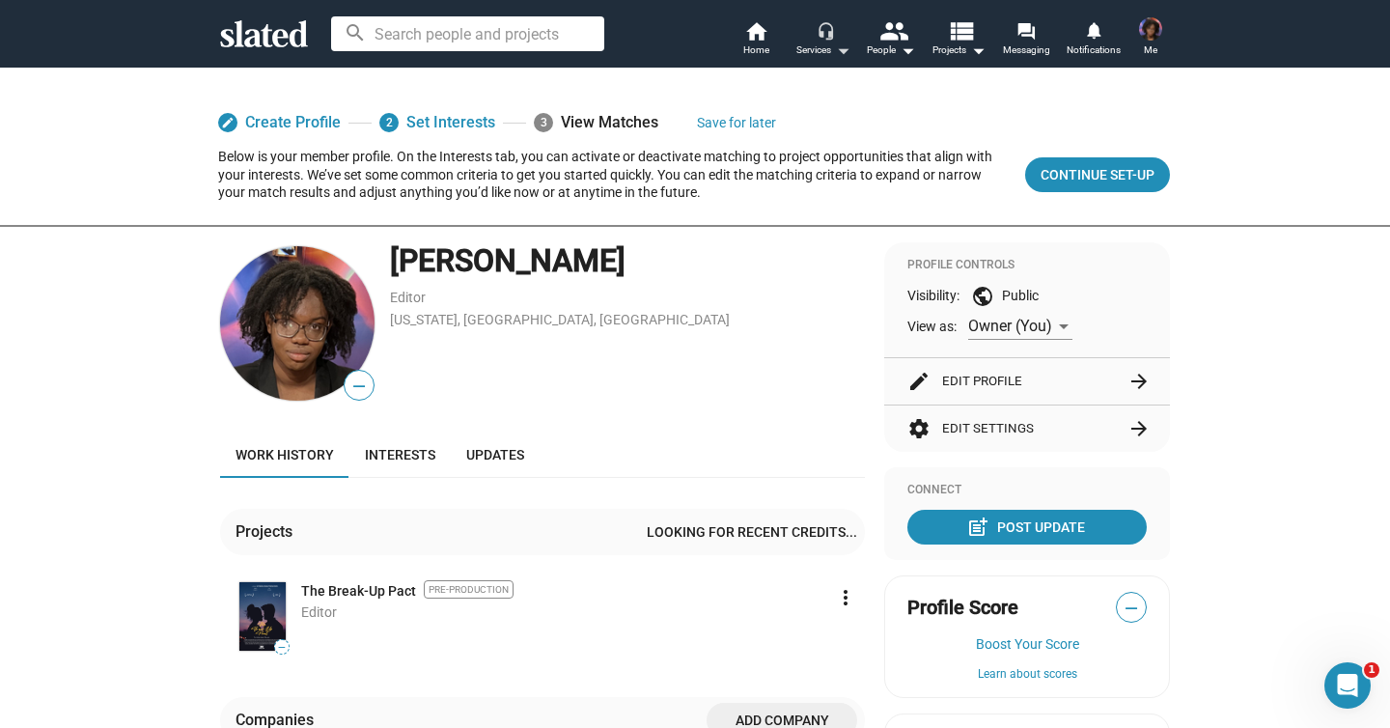
click at [847, 55] on mat-icon "arrow_drop_down" at bounding box center [842, 50] width 23 height 23
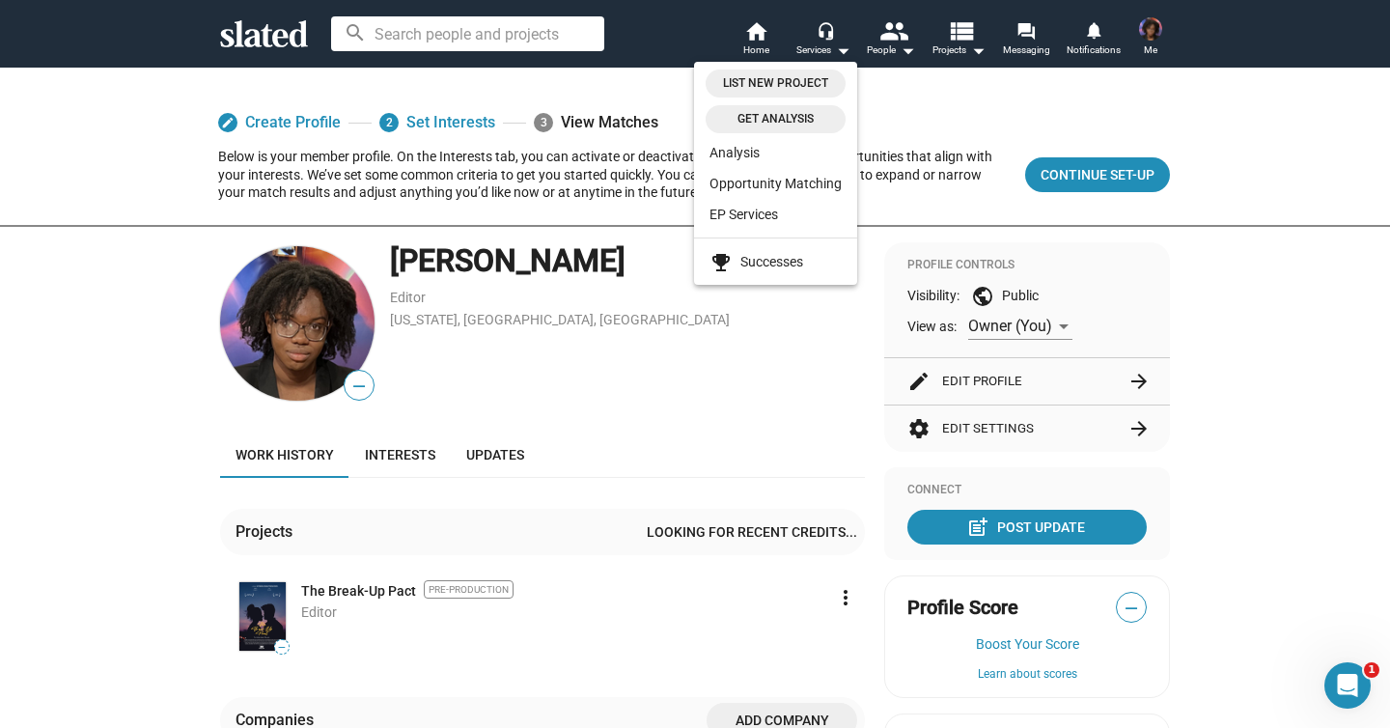
click at [847, 42] on div at bounding box center [695, 364] width 1390 height 728
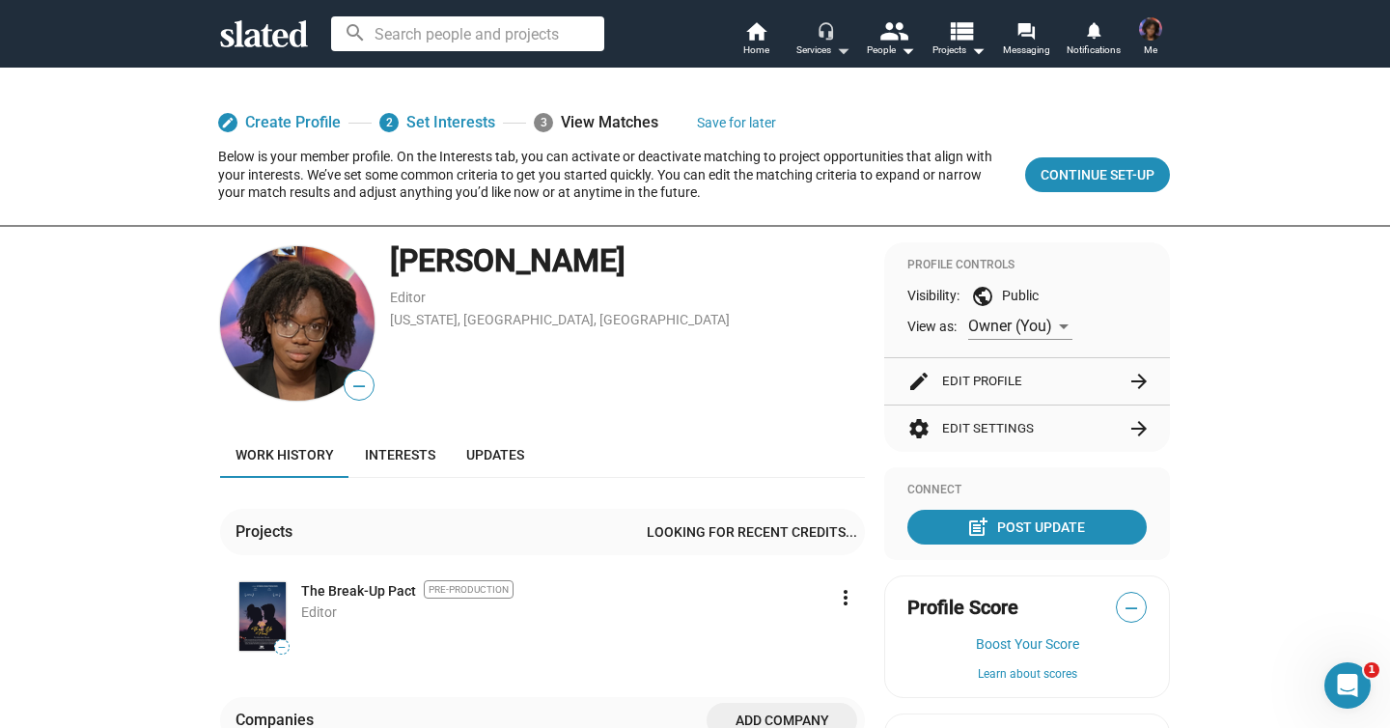
click at [848, 43] on mat-icon "arrow_drop_down" at bounding box center [842, 50] width 23 height 23
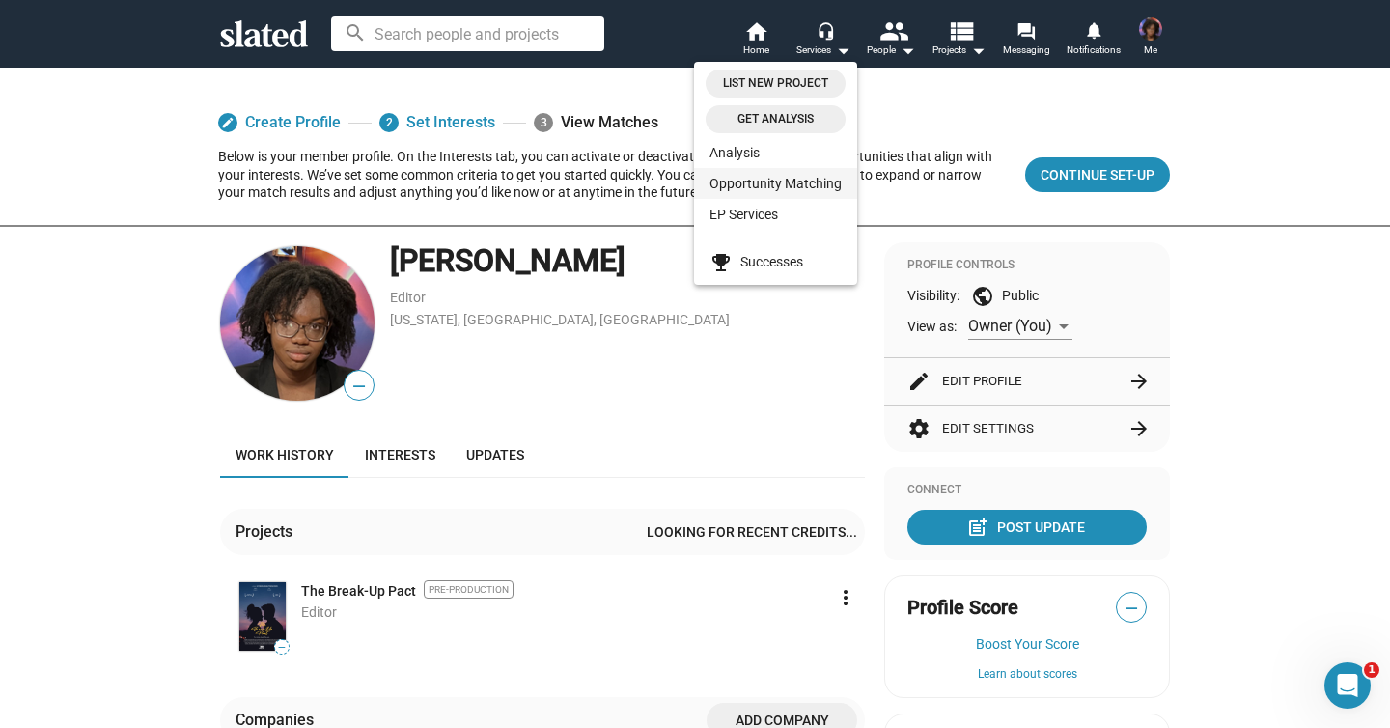
click at [808, 178] on link "Opportunity Matching" at bounding box center [775, 183] width 163 height 31
